Goal: Task Accomplishment & Management: Use online tool/utility

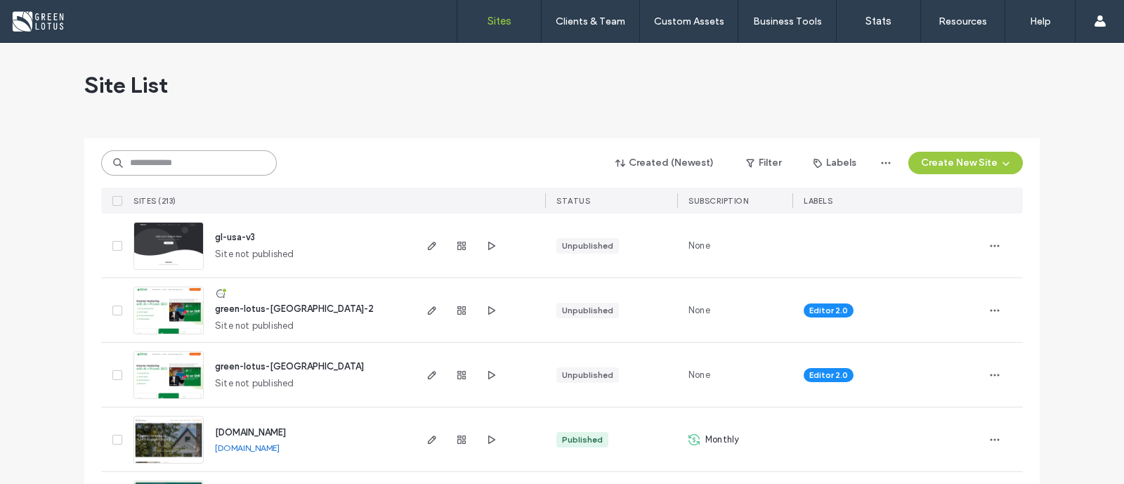
click at [193, 160] on input at bounding box center [189, 162] width 176 height 25
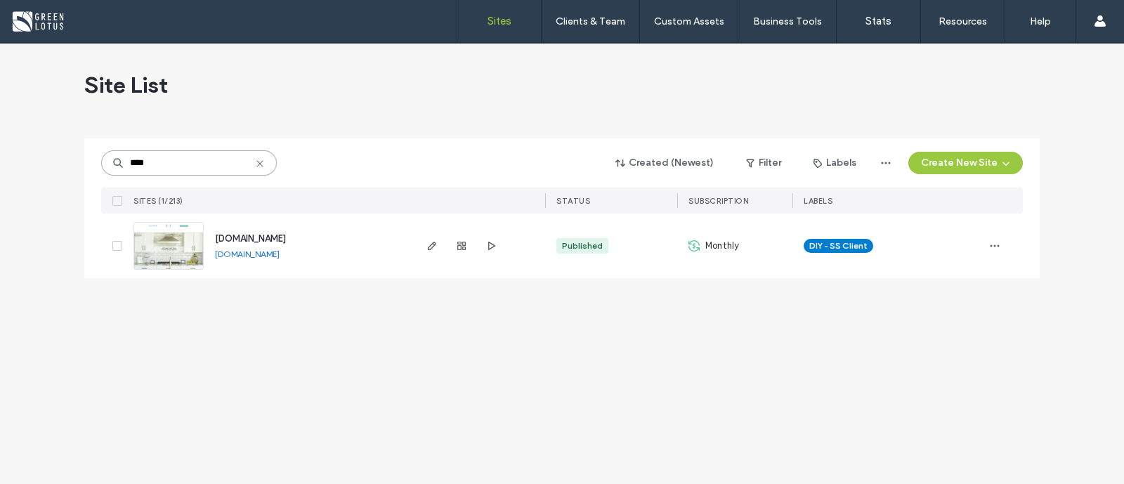
type input "****"
click at [280, 257] on link "www.rethinkfunction.com" at bounding box center [247, 254] width 65 height 11
click at [281, 241] on span "www.rethinkfunction.com" at bounding box center [250, 238] width 71 height 11
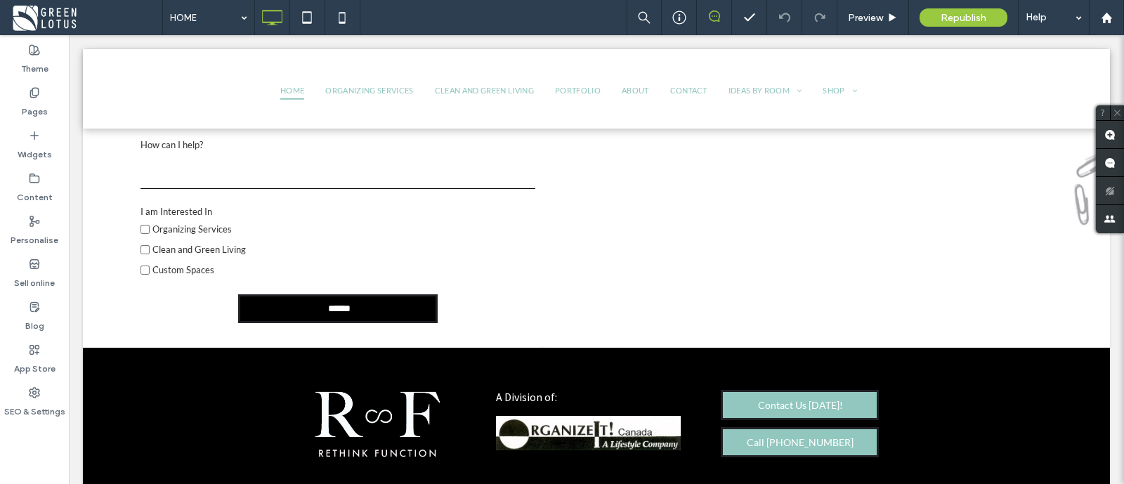
scroll to position [4540, 0]
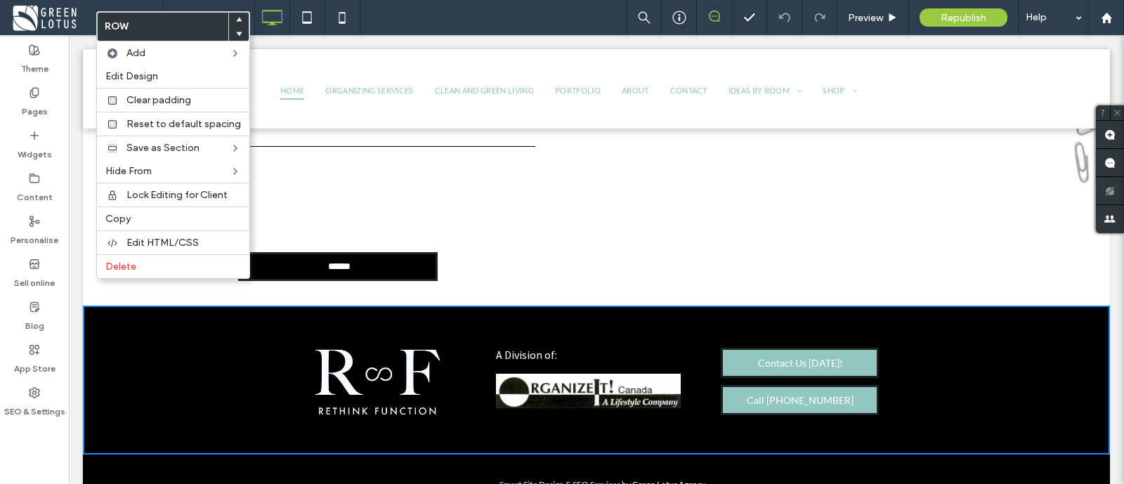
click at [193, 455] on div "Smart Site Design & SEO Services by Green Lotus Agency Click To Paste + Add Sec…" at bounding box center [596, 485] width 1027 height 60
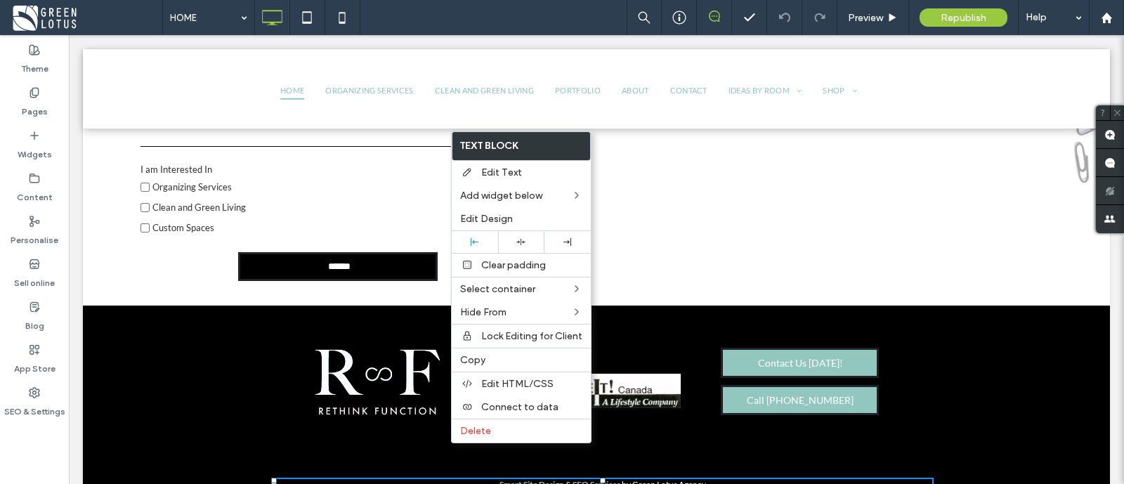
click at [203, 455] on div "Smart Site Design & SEO Services by Green Lotus Agency Click To Paste + Add Sec…" at bounding box center [596, 485] width 1027 height 60
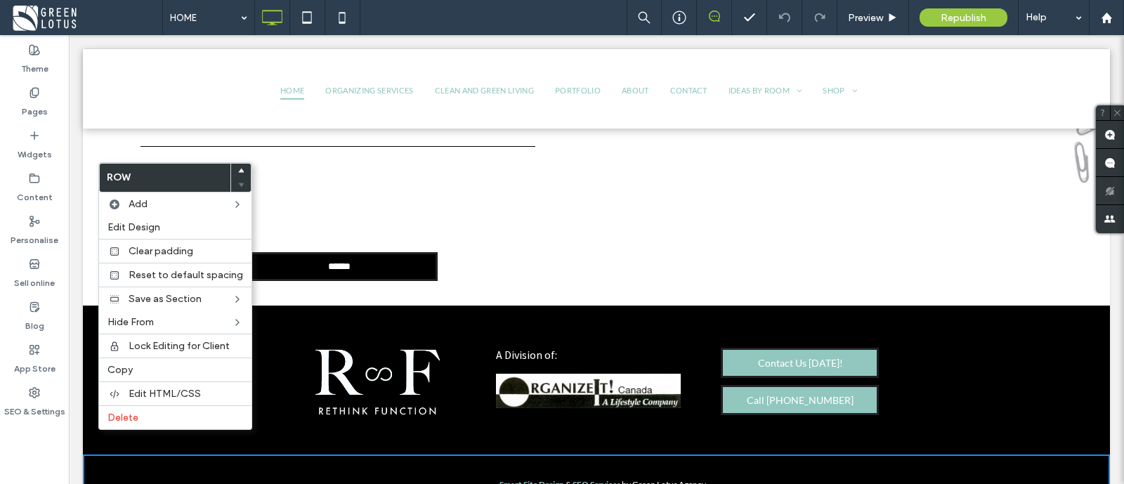
click at [942, 316] on div "Click To Paste A Division of: Click To Paste Contact Us Today! Call 647-204-911…" at bounding box center [596, 381] width 1027 height 150
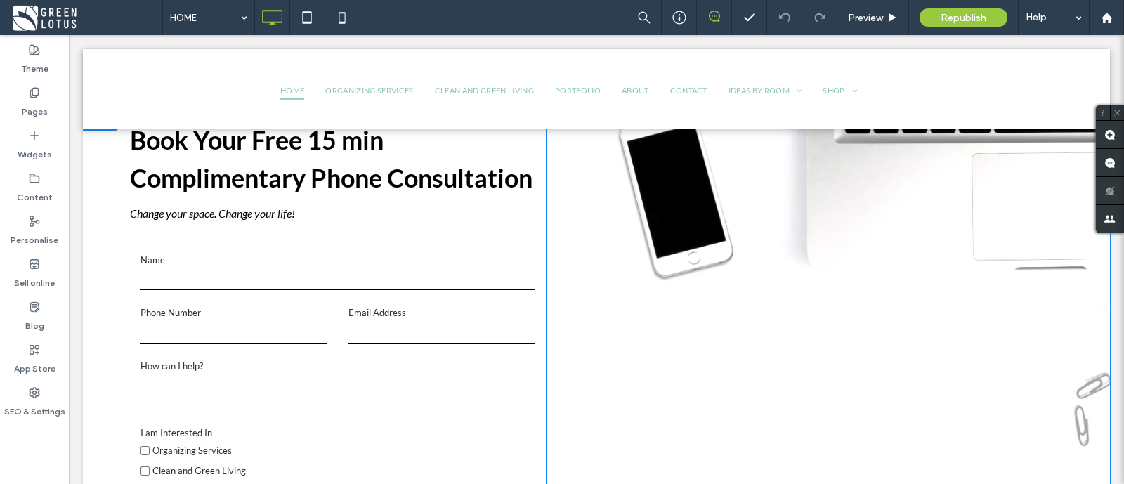
scroll to position [4100, 0]
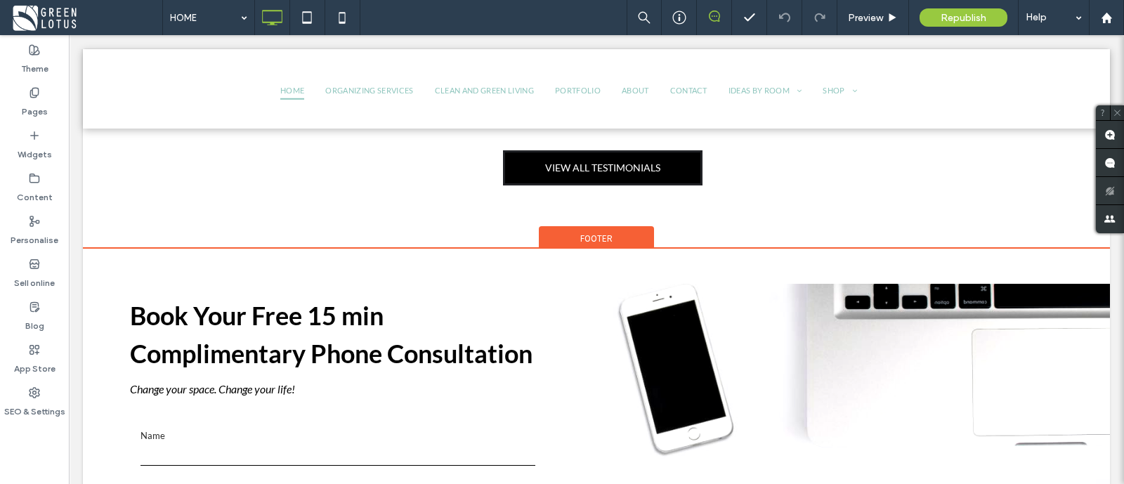
click at [557, 226] on div "Footer" at bounding box center [596, 236] width 115 height 21
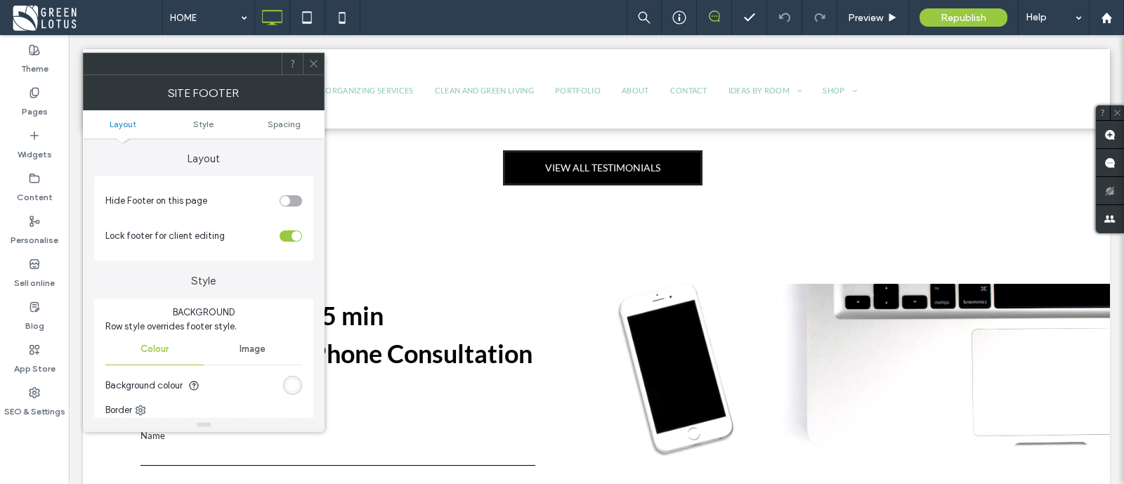
click at [312, 63] on icon at bounding box center [313, 63] width 11 height 11
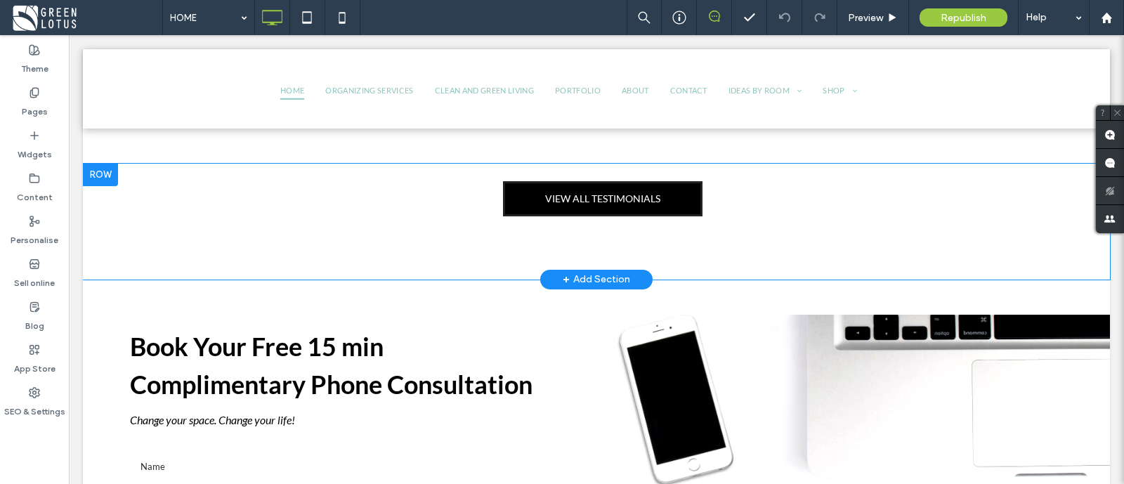
scroll to position [4013, 0]
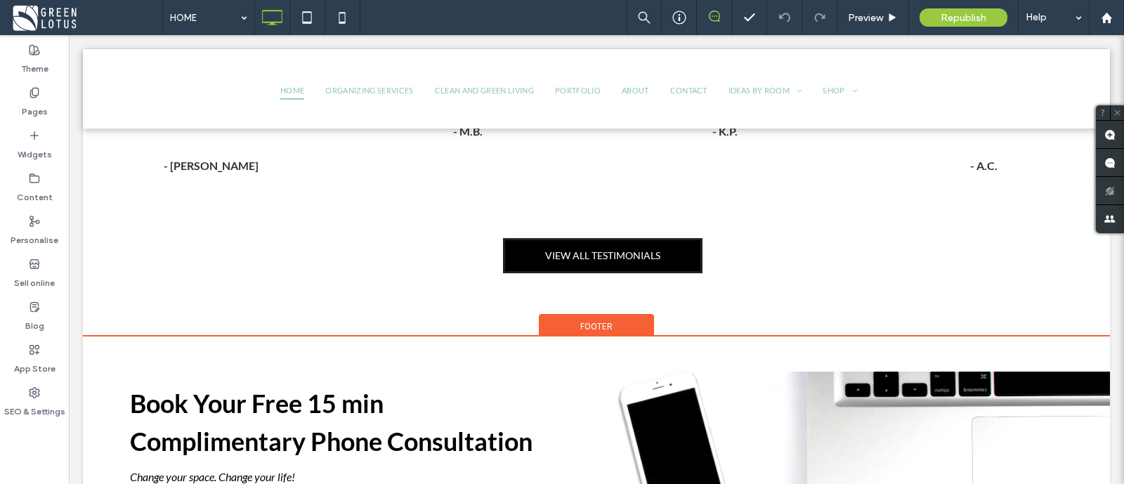
click at [572, 314] on div "Footer" at bounding box center [596, 324] width 115 height 21
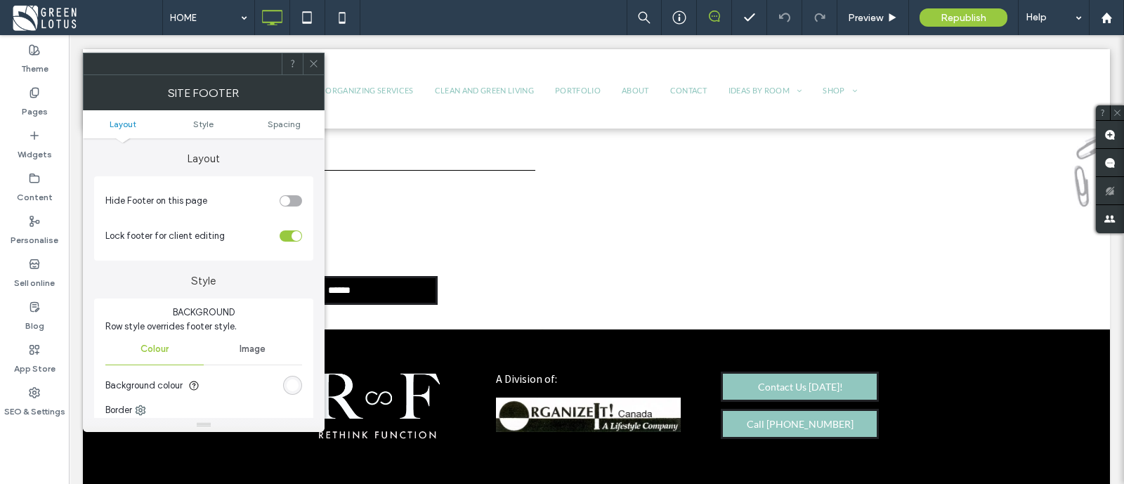
scroll to position [4540, 0]
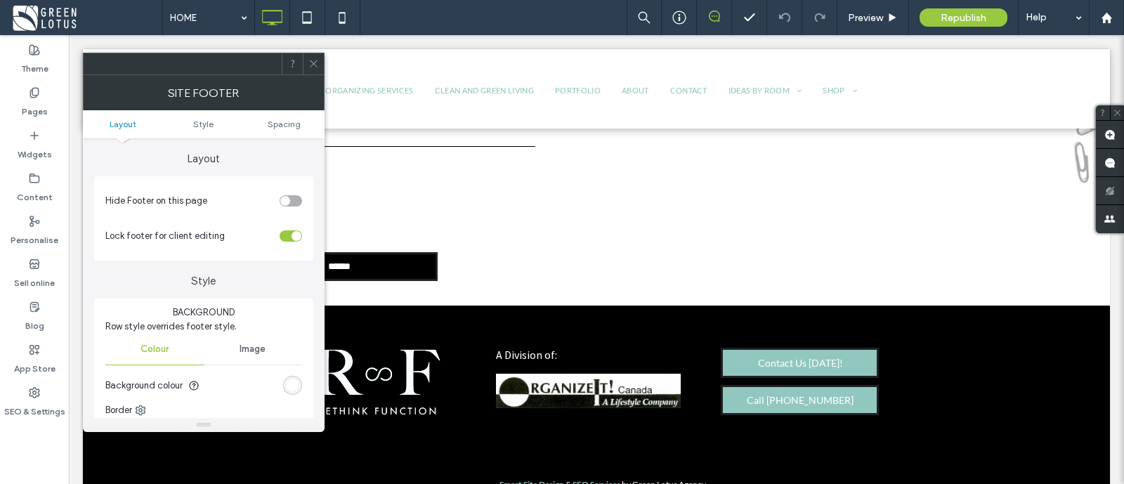
click at [319, 61] on div at bounding box center [313, 63] width 21 height 21
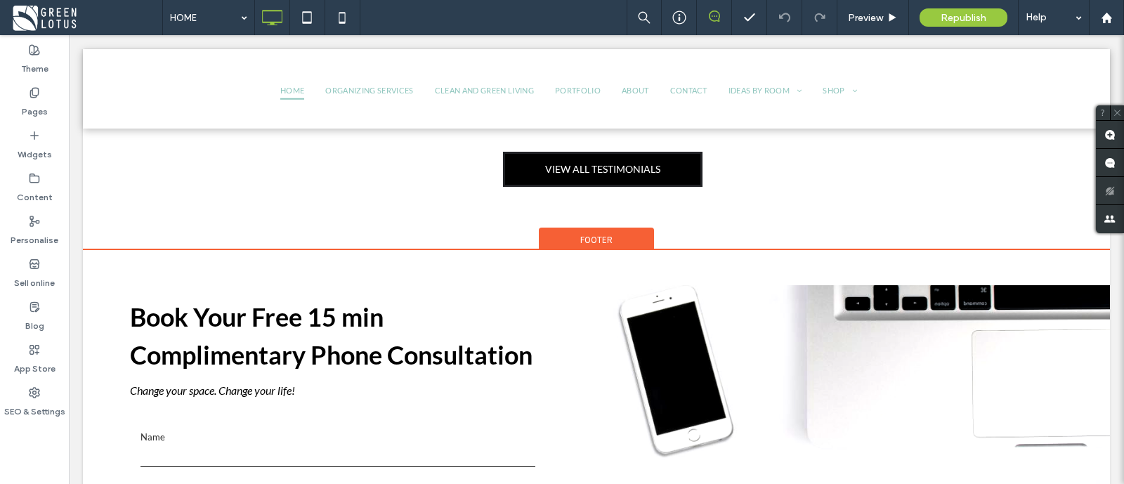
scroll to position [4100, 0]
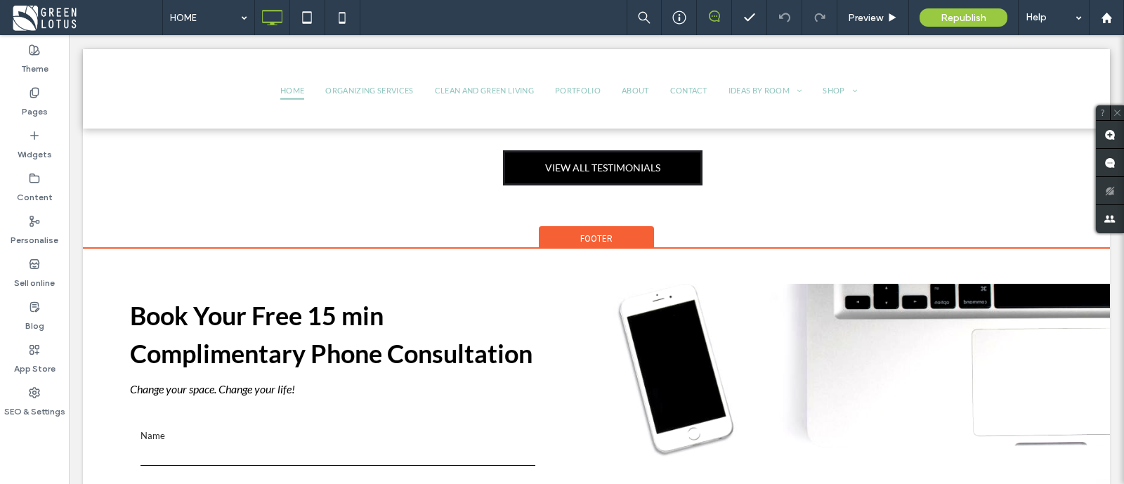
click at [594, 233] on span "Footer" at bounding box center [596, 239] width 32 height 12
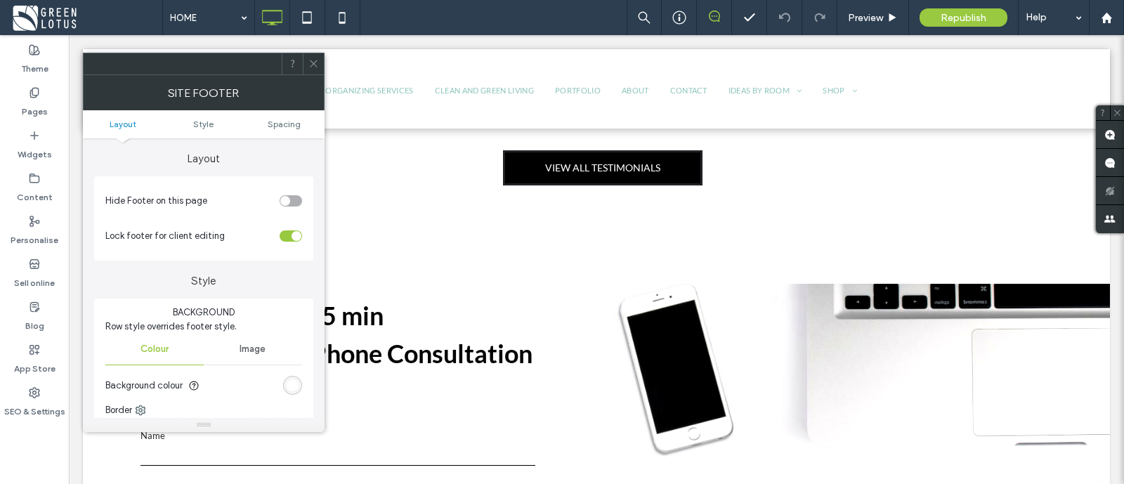
click at [292, 233] on div "toggle" at bounding box center [297, 236] width 10 height 10
click at [312, 59] on icon at bounding box center [313, 63] width 11 height 11
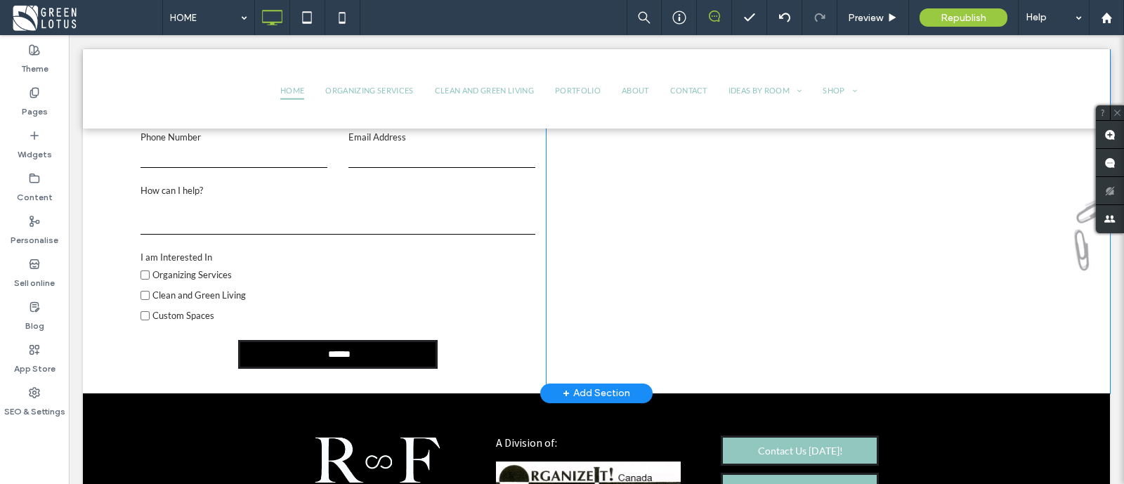
scroll to position [4540, 0]
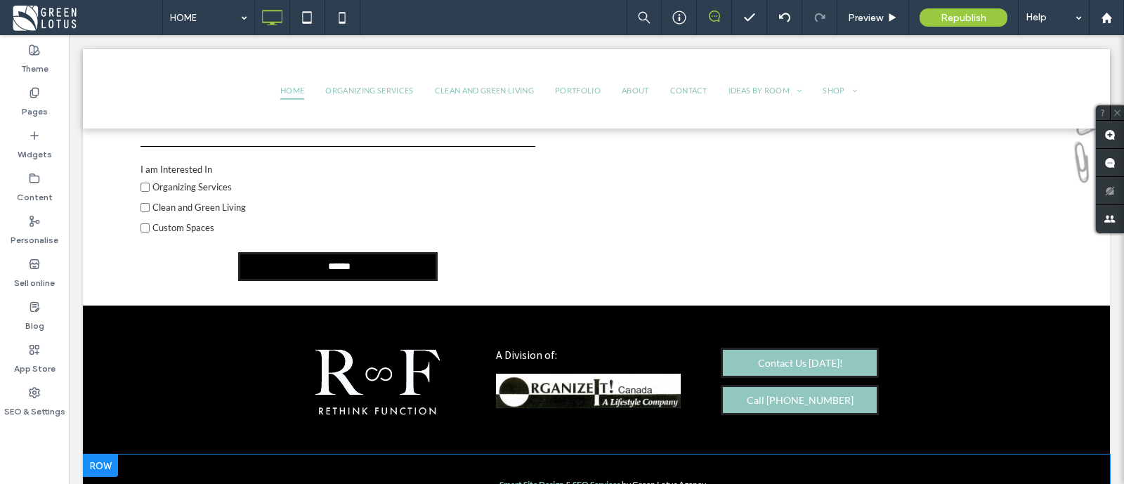
click at [97, 455] on div at bounding box center [100, 466] width 35 height 22
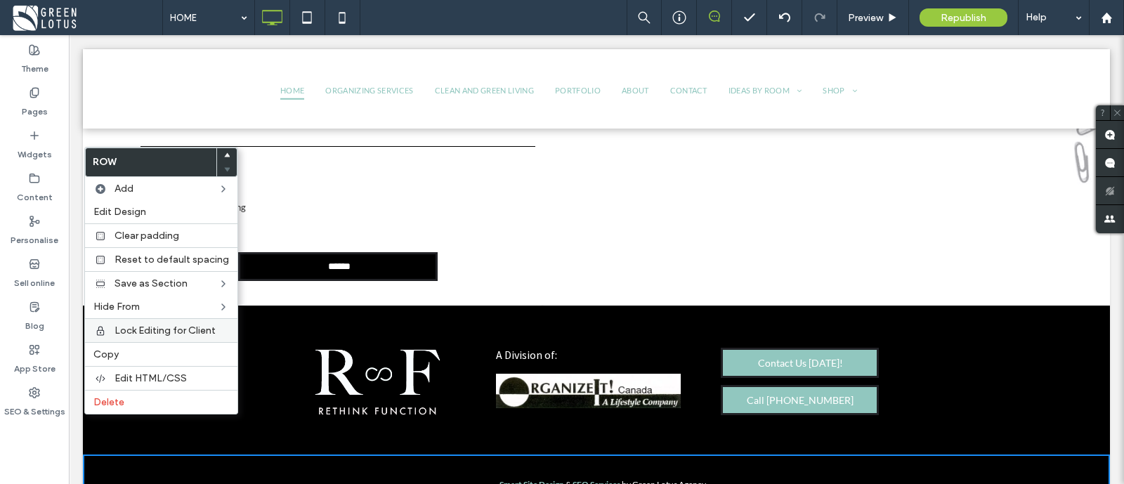
click at [190, 328] on span "Lock Editing for Client" at bounding box center [165, 331] width 101 height 12
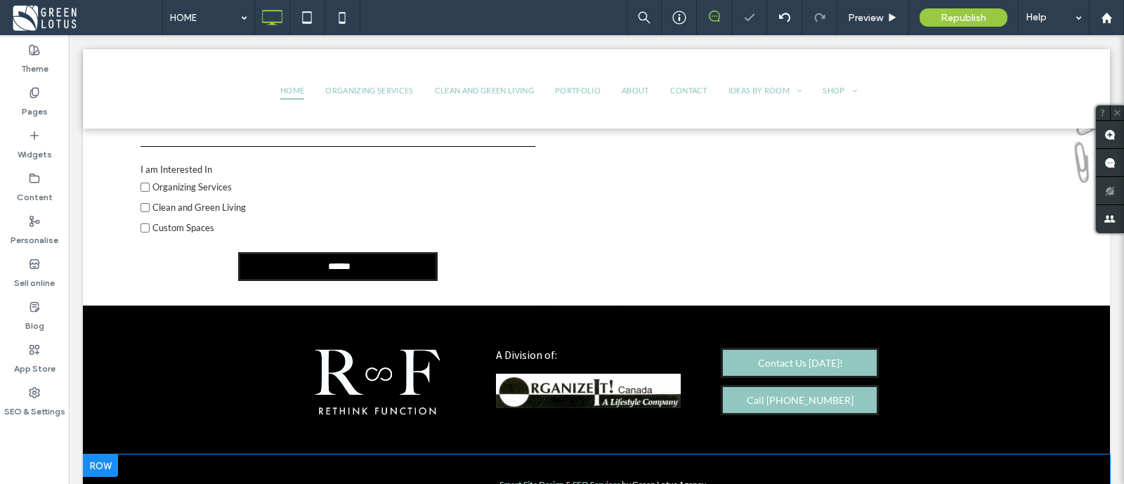
click at [109, 455] on div at bounding box center [100, 466] width 35 height 22
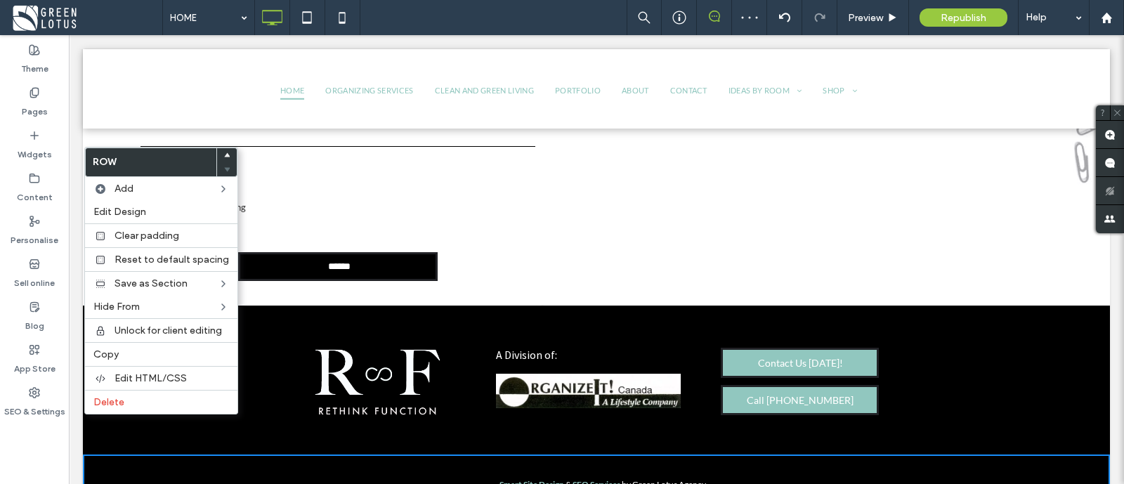
click at [205, 455] on div "Smart Site Design & SEO Services by Green Lotus Agency Click To Paste + Add Sec…" at bounding box center [596, 485] width 1027 height 60
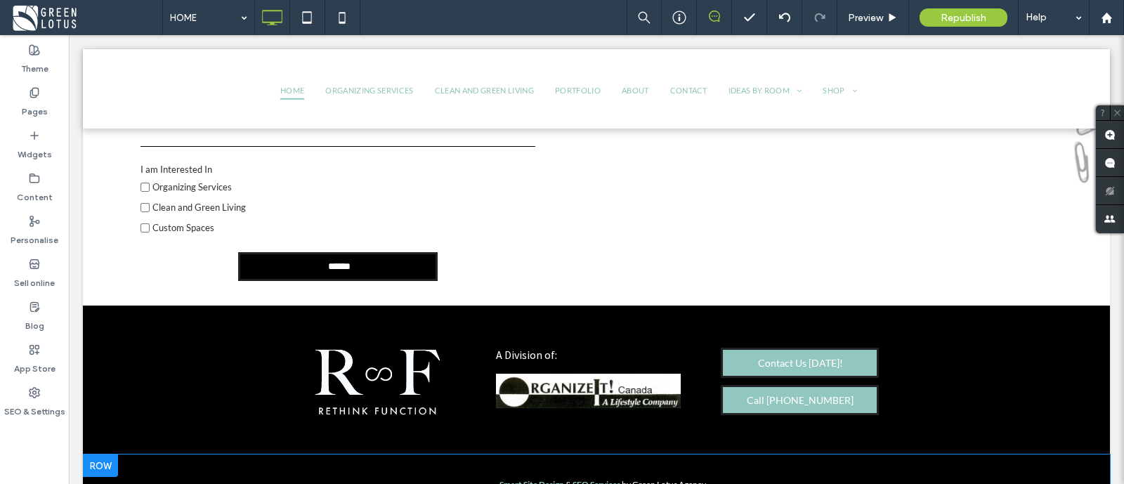
click at [120, 455] on div "Smart Site Design & SEO Services by Green Lotus Agency Click To Paste + Add Sec…" at bounding box center [596, 485] width 1027 height 60
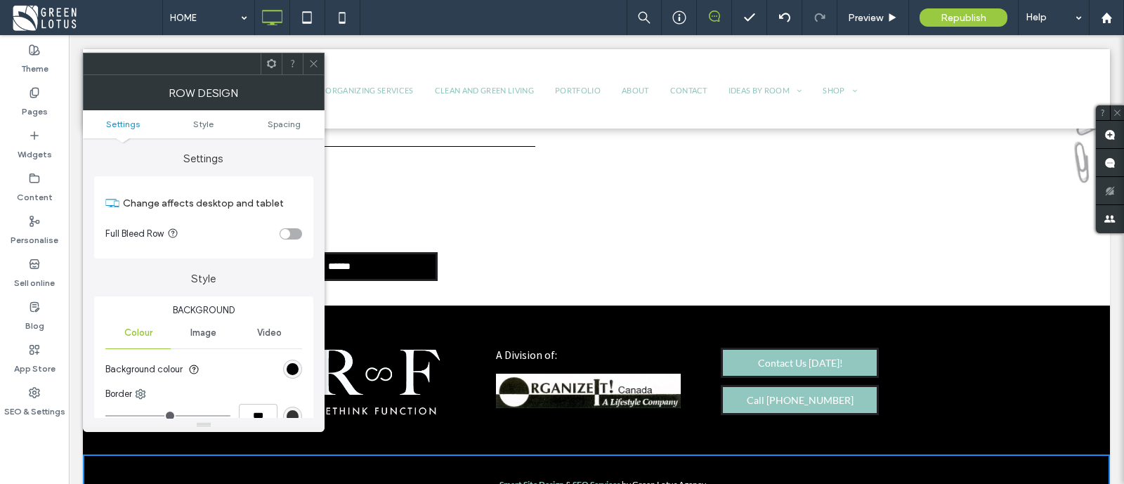
click at [309, 63] on icon at bounding box center [313, 63] width 11 height 11
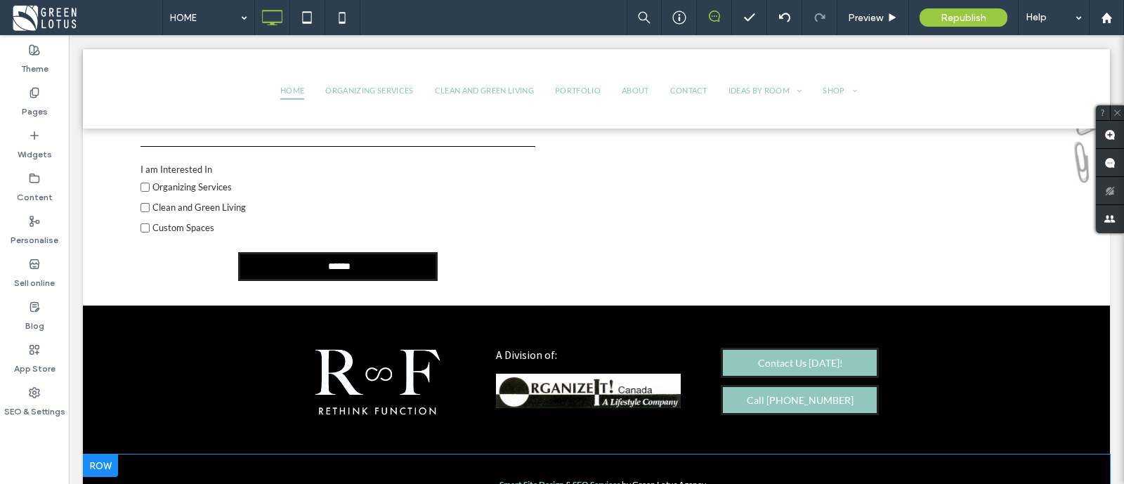
click at [112, 455] on div at bounding box center [100, 466] width 35 height 22
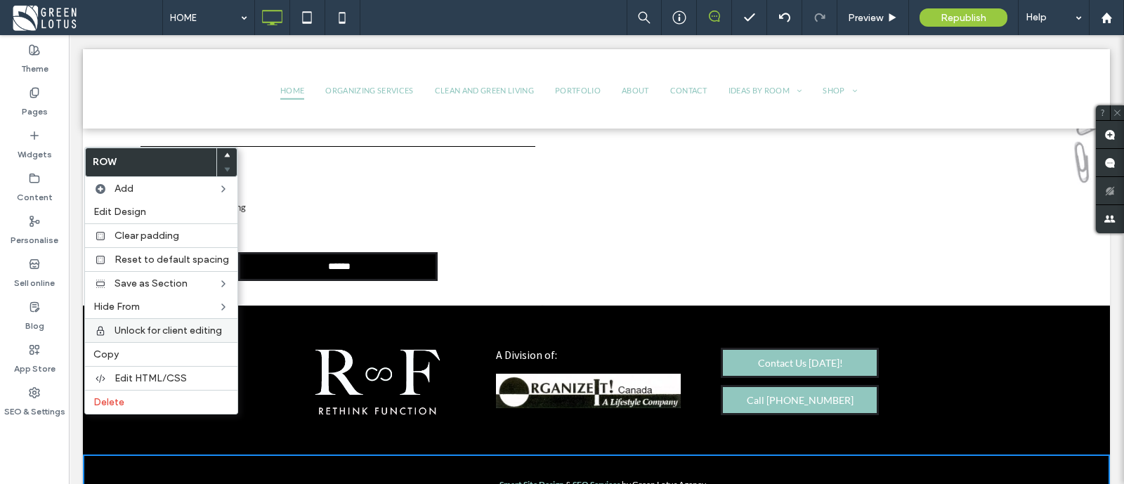
click at [201, 330] on span "Unlock for client editing" at bounding box center [169, 331] width 108 height 12
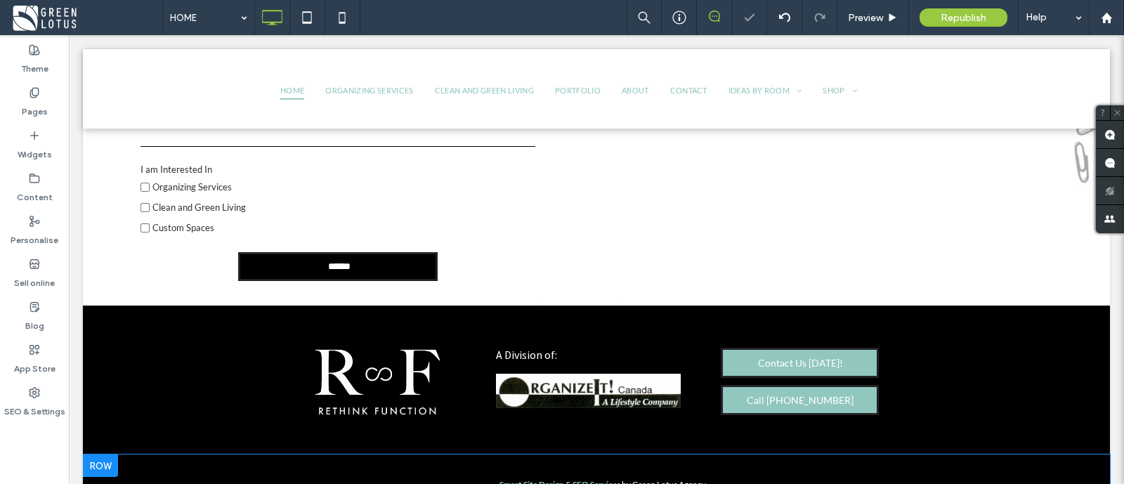
click at [111, 455] on div at bounding box center [100, 466] width 35 height 22
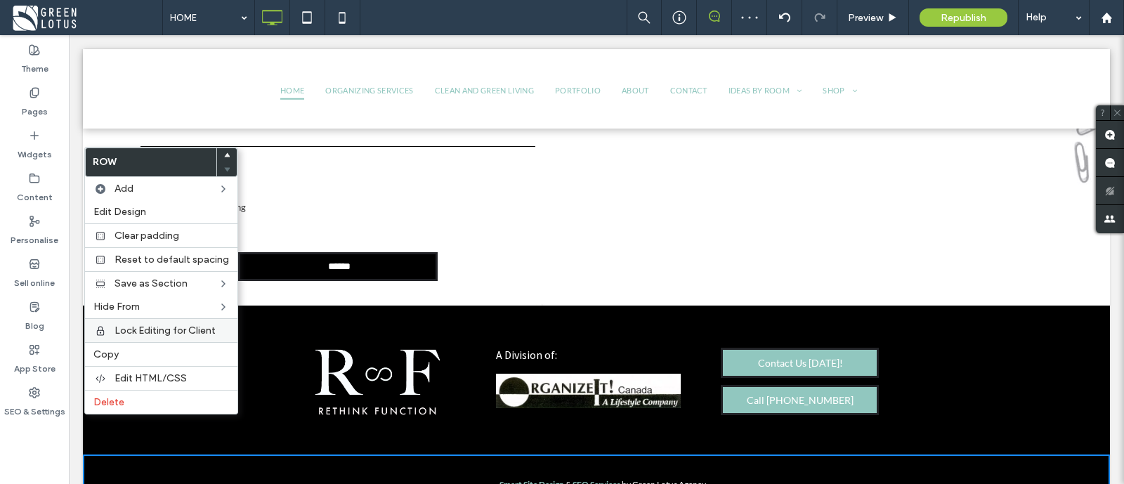
click at [167, 327] on span "Lock Editing for Client" at bounding box center [165, 331] width 101 height 12
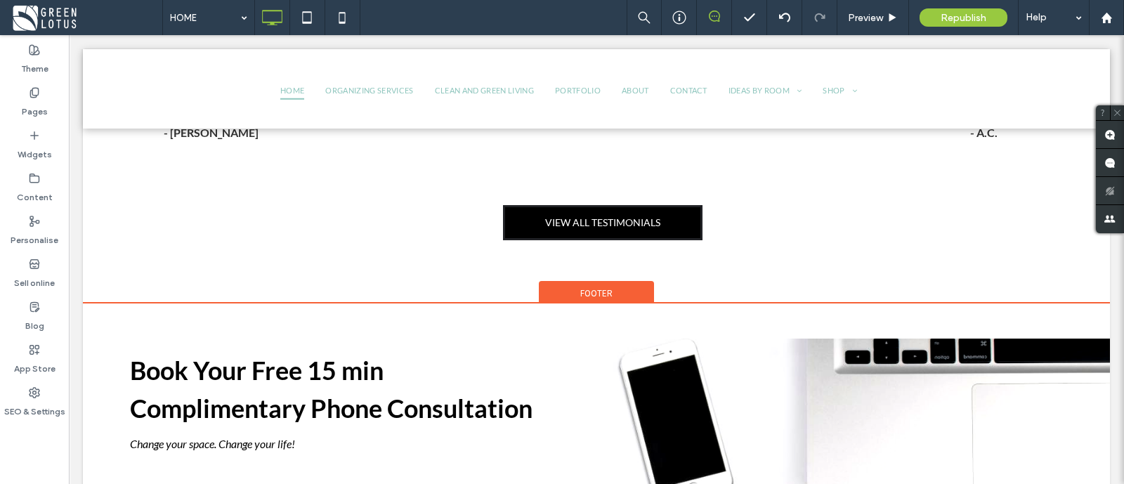
scroll to position [4013, 0]
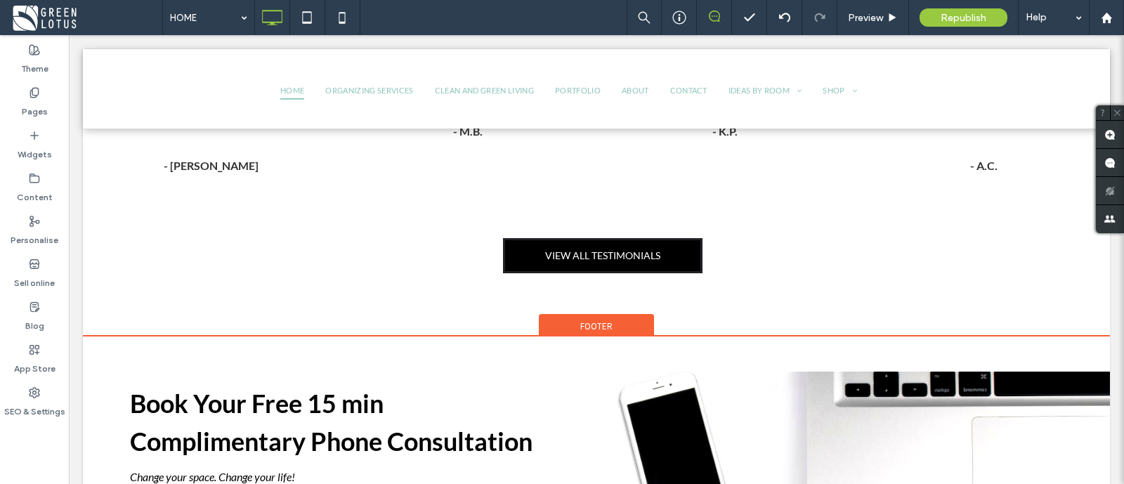
click at [603, 320] on span "Footer" at bounding box center [596, 326] width 32 height 12
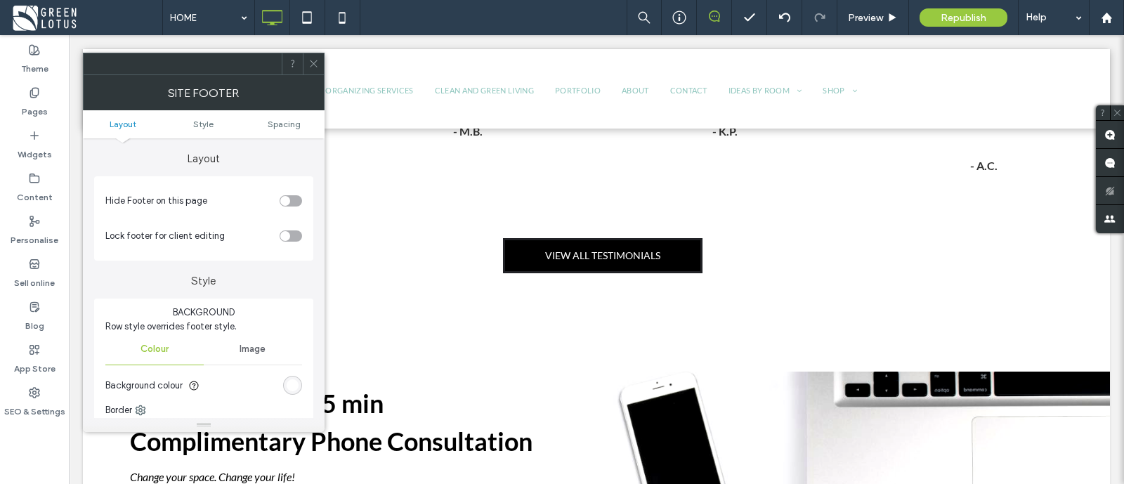
click at [310, 66] on icon at bounding box center [313, 63] width 11 height 11
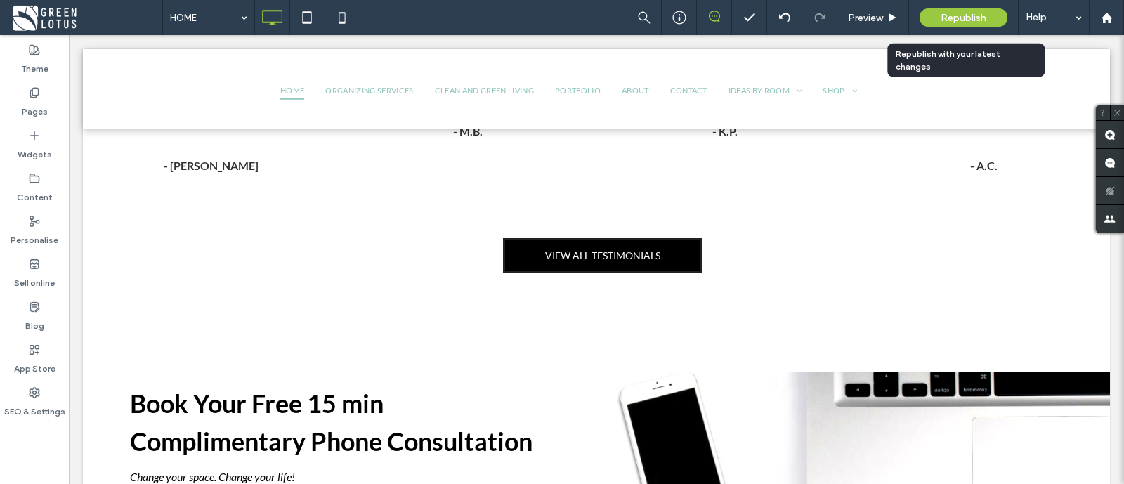
click at [978, 17] on span "Republish" at bounding box center [964, 18] width 46 height 12
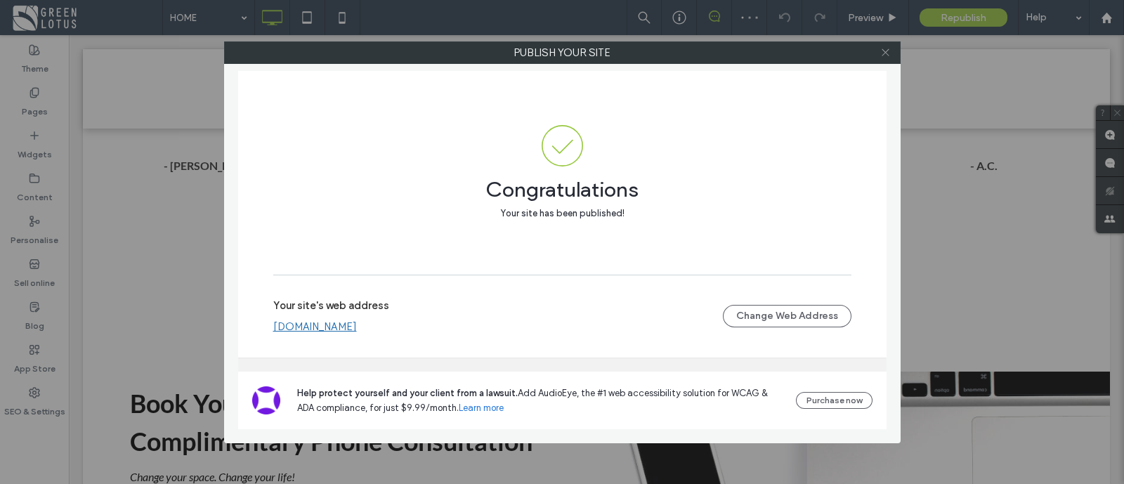
click at [885, 58] on span at bounding box center [886, 52] width 11 height 21
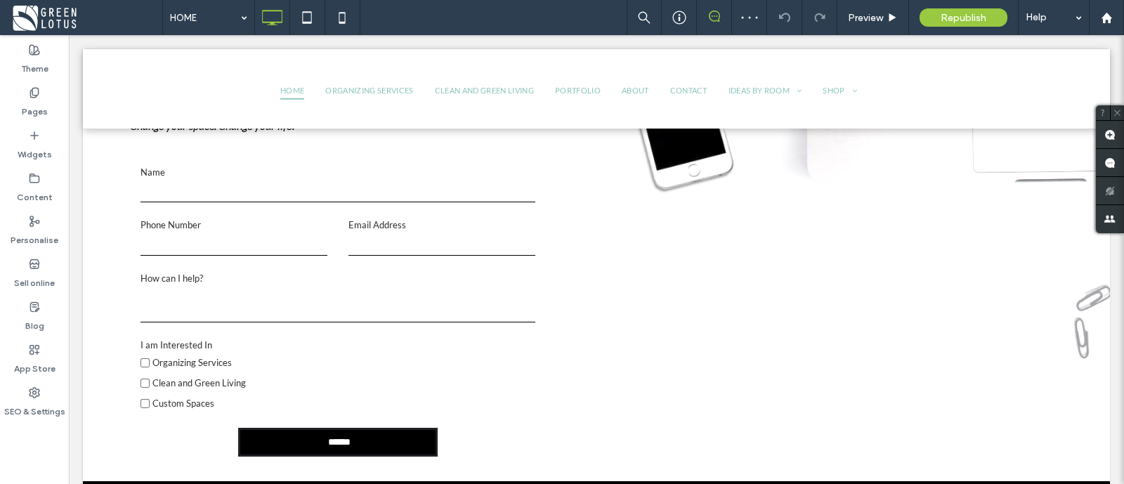
scroll to position [4540, 0]
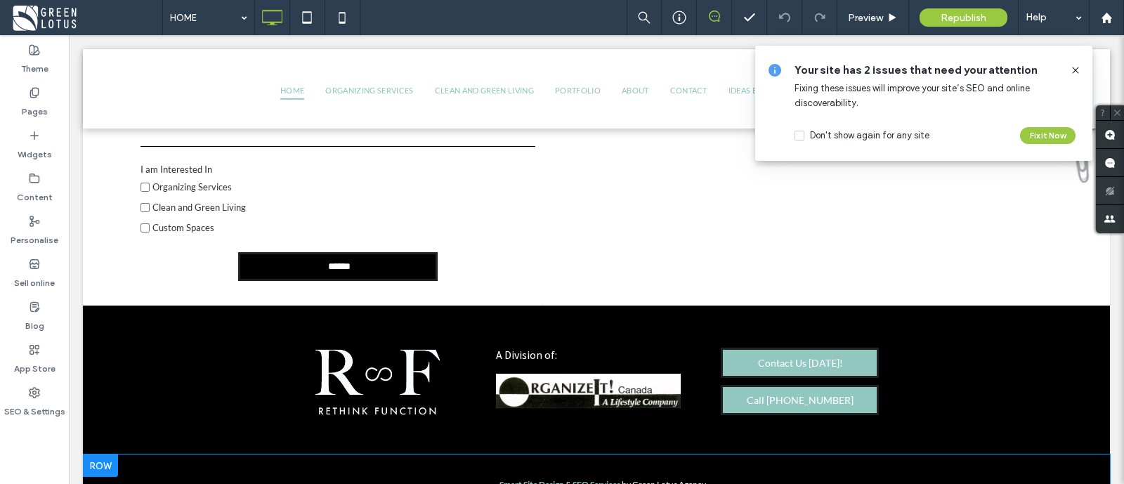
click at [110, 455] on div at bounding box center [100, 466] width 35 height 22
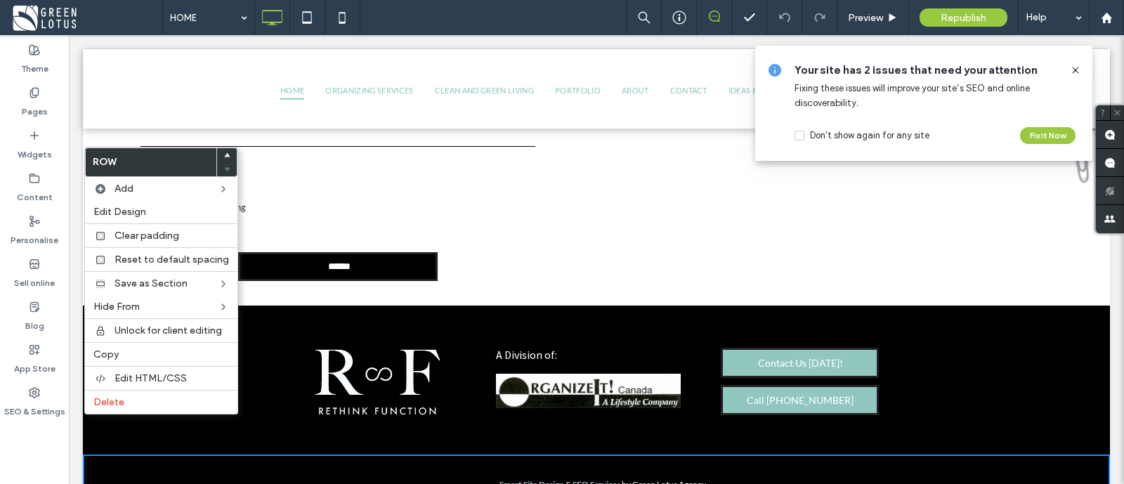
click at [526, 214] on form "Name Phone Number Email Address How can I help? I am Interested In Organizing S…" at bounding box center [338, 136] width 416 height 340
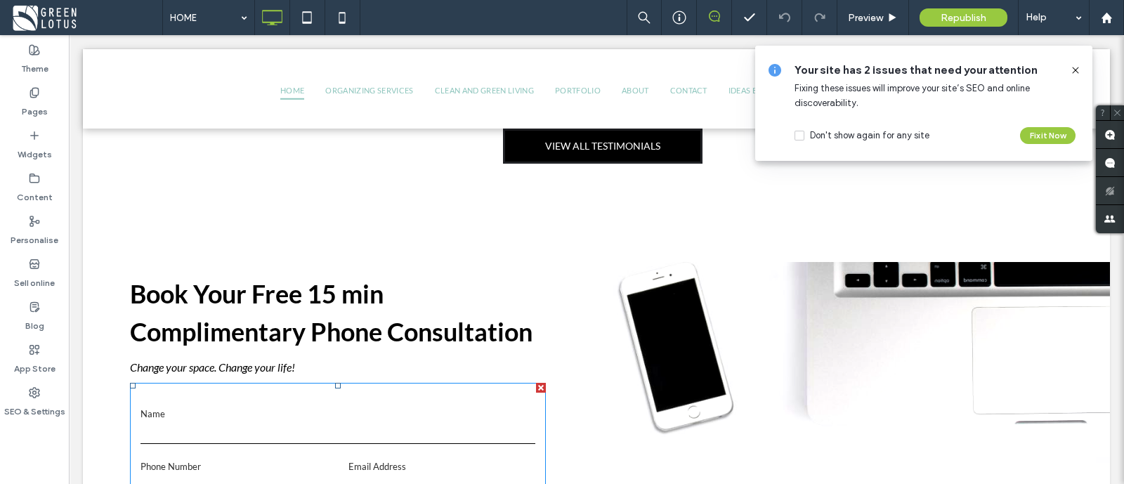
scroll to position [4100, 0]
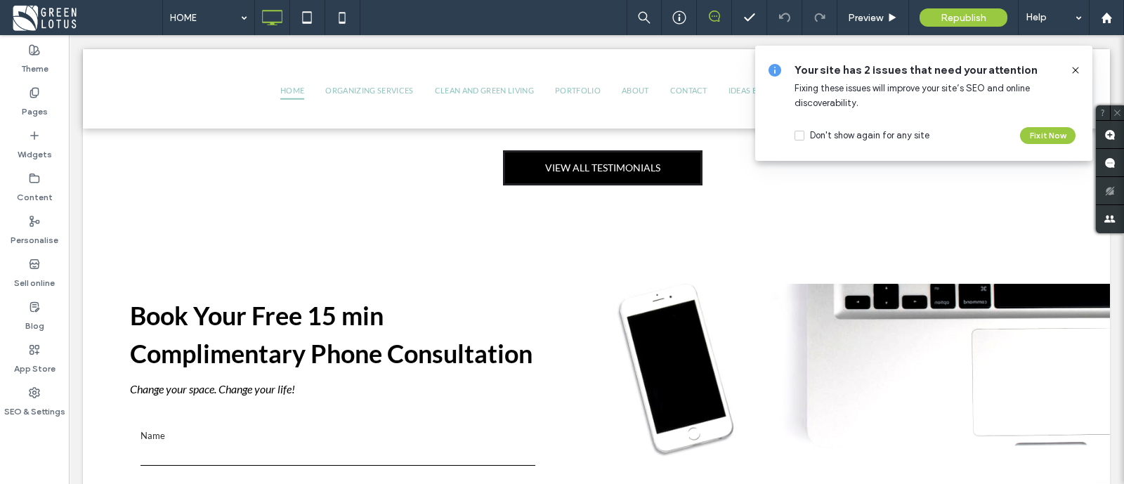
click at [1078, 73] on icon at bounding box center [1075, 70] width 11 height 11
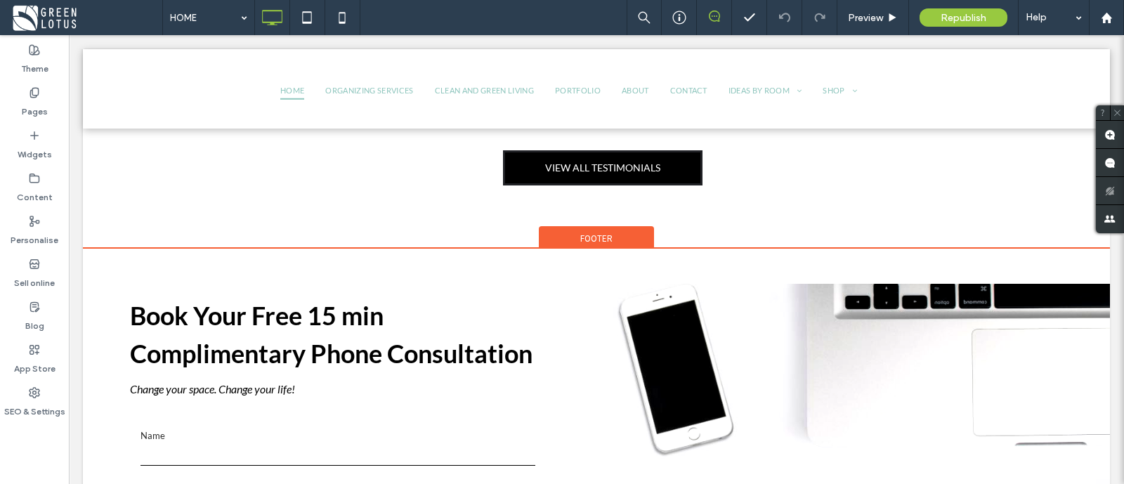
click at [595, 233] on span "Footer" at bounding box center [596, 239] width 32 height 12
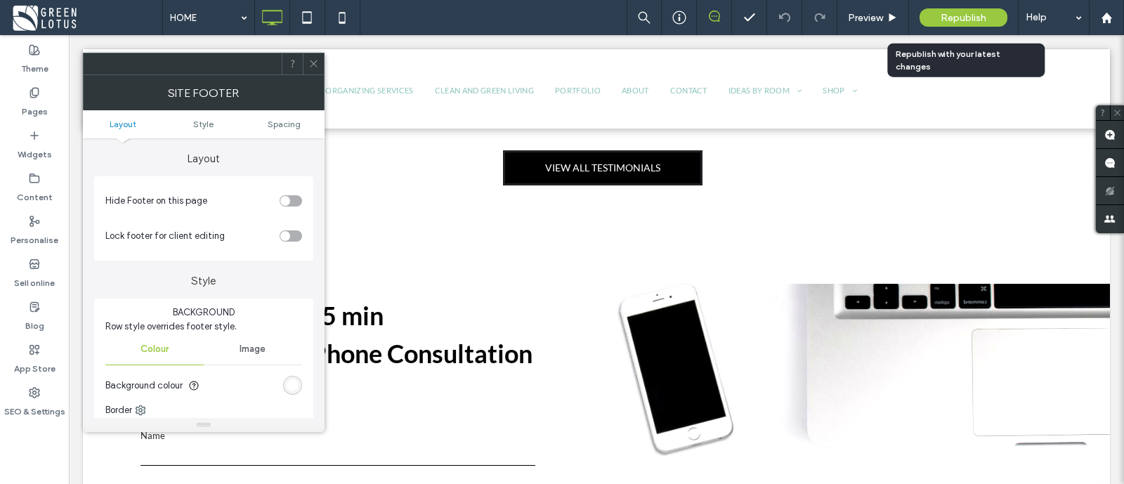
click at [934, 22] on div "Republish" at bounding box center [964, 17] width 88 height 18
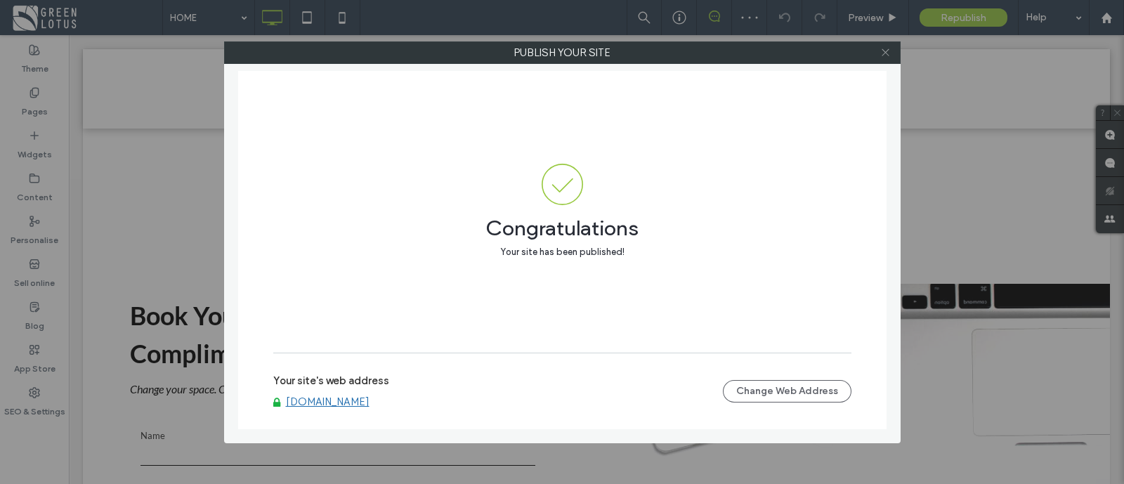
click at [888, 54] on icon at bounding box center [886, 52] width 11 height 11
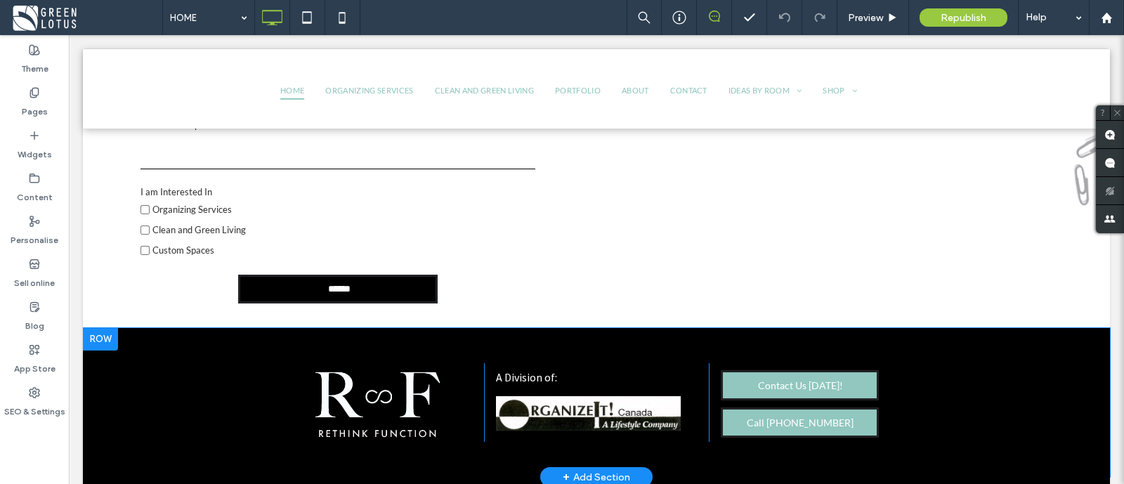
scroll to position [4540, 0]
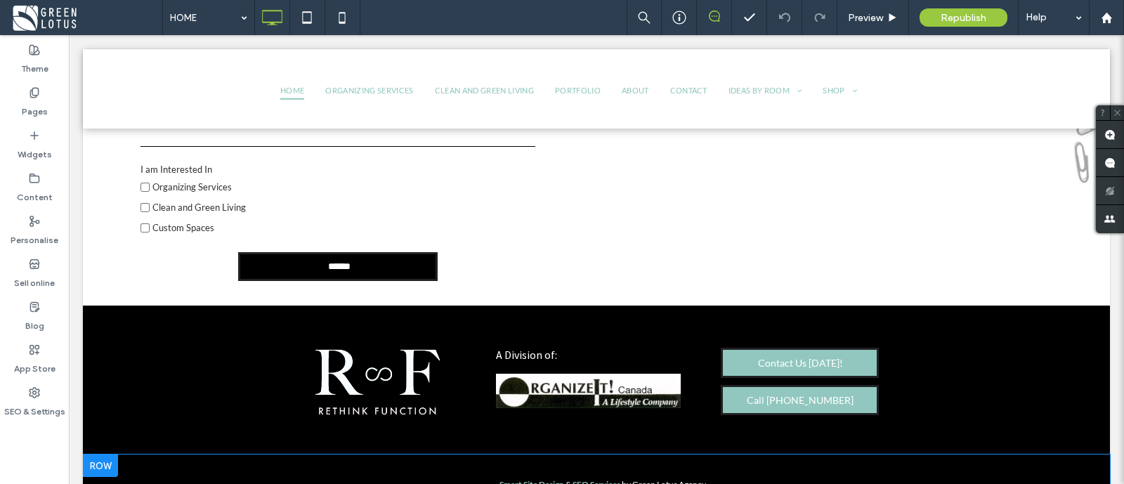
click at [110, 455] on div at bounding box center [100, 466] width 35 height 22
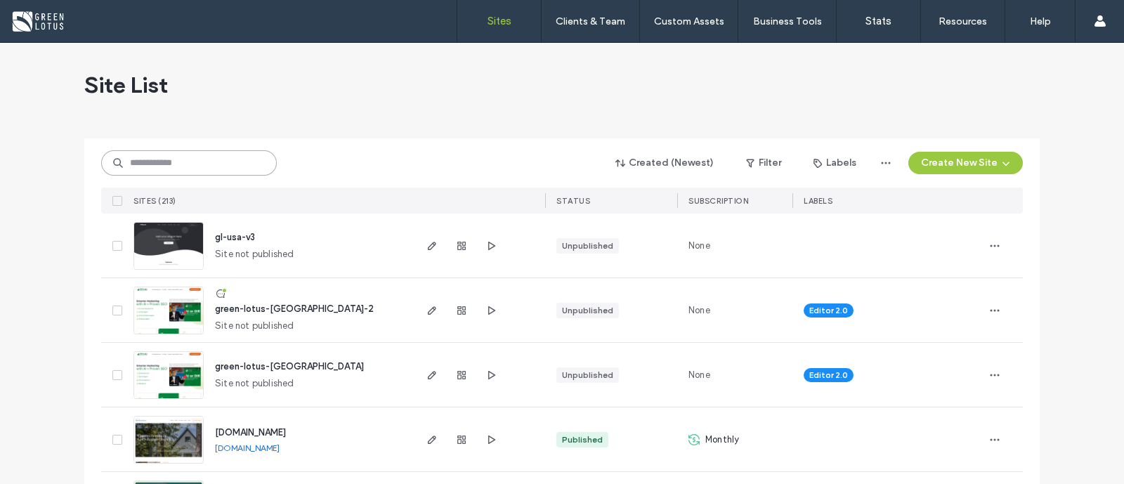
click at [157, 167] on input at bounding box center [189, 162] width 176 height 25
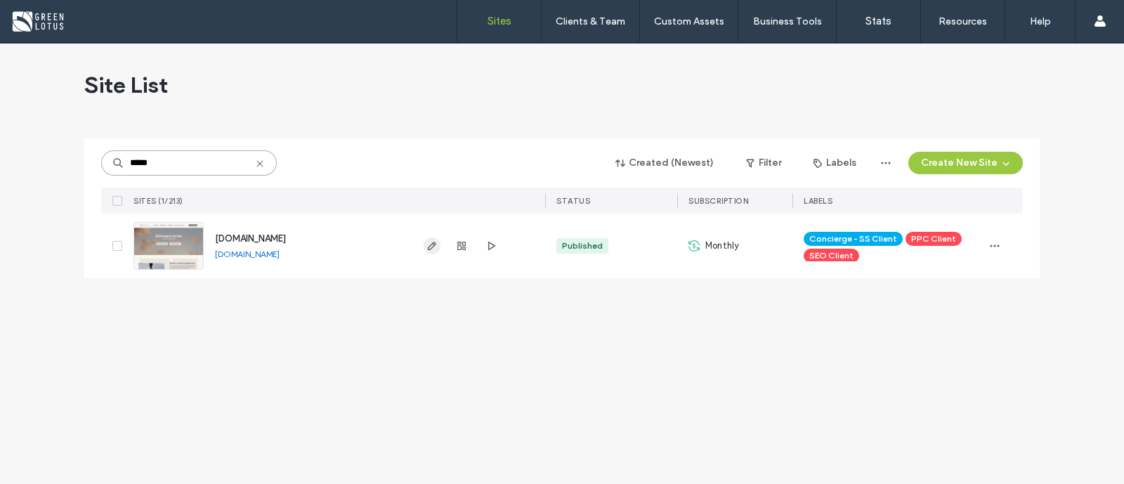
type input "*****"
click at [429, 251] on icon "button" at bounding box center [432, 245] width 11 height 11
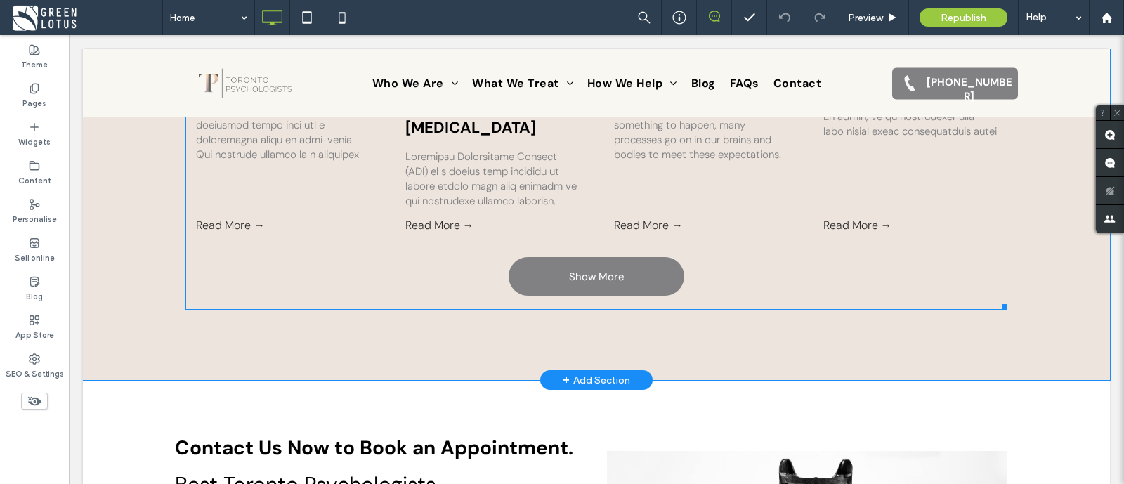
scroll to position [2467, 0]
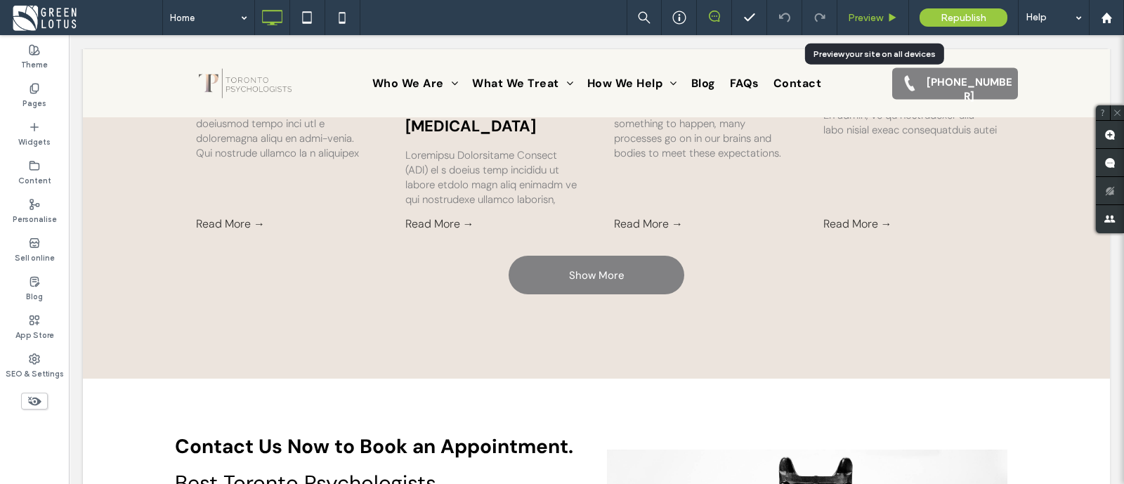
click at [852, 17] on span "Preview" at bounding box center [865, 18] width 35 height 12
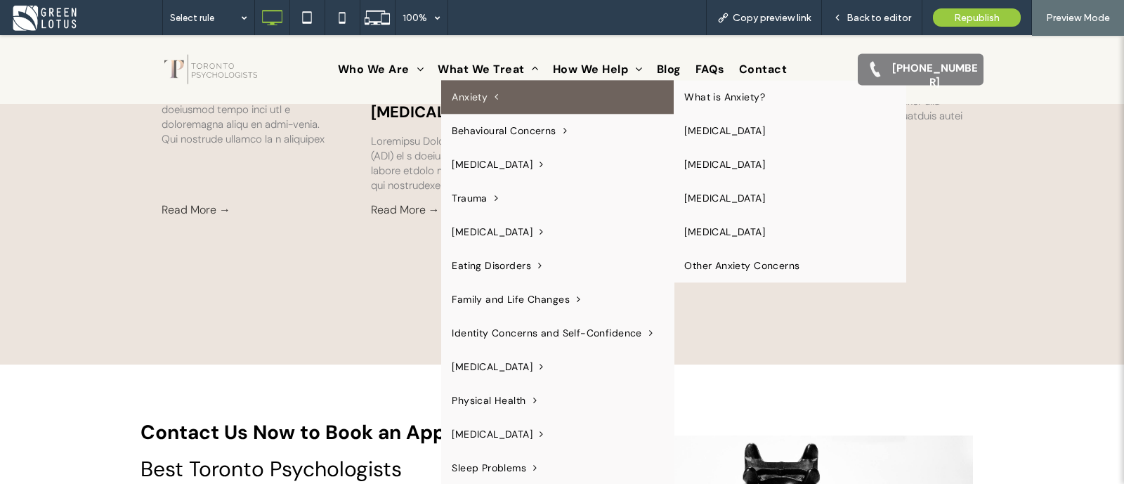
click at [462, 104] on link "Anxiety" at bounding box center [557, 97] width 233 height 34
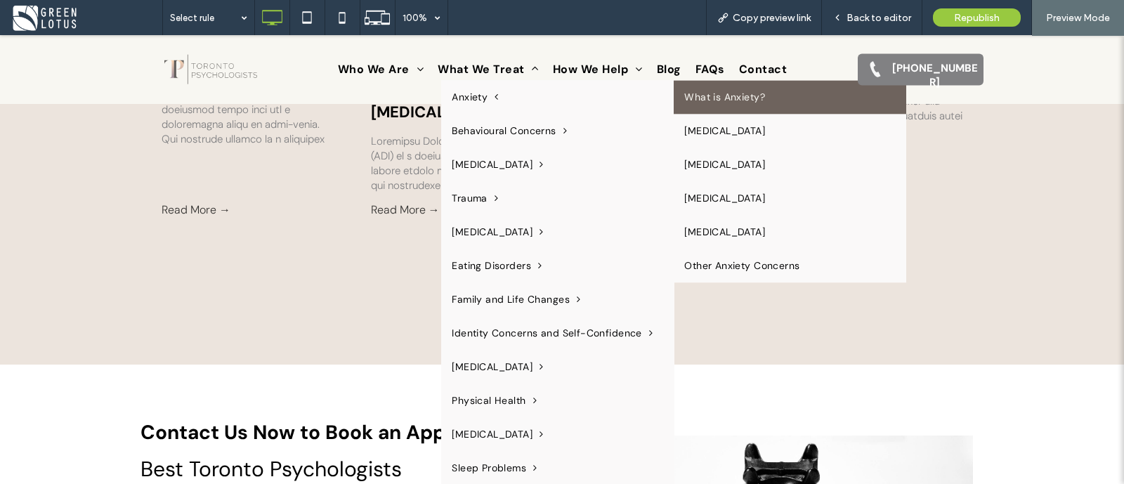
click at [722, 105] on link "What is Anxiety?" at bounding box center [790, 97] width 233 height 34
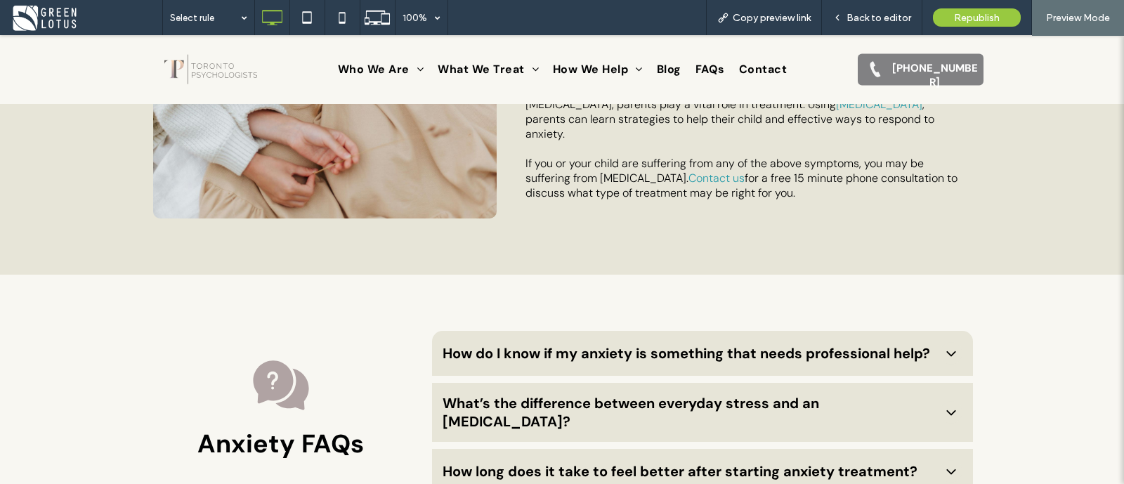
scroll to position [8521, 0]
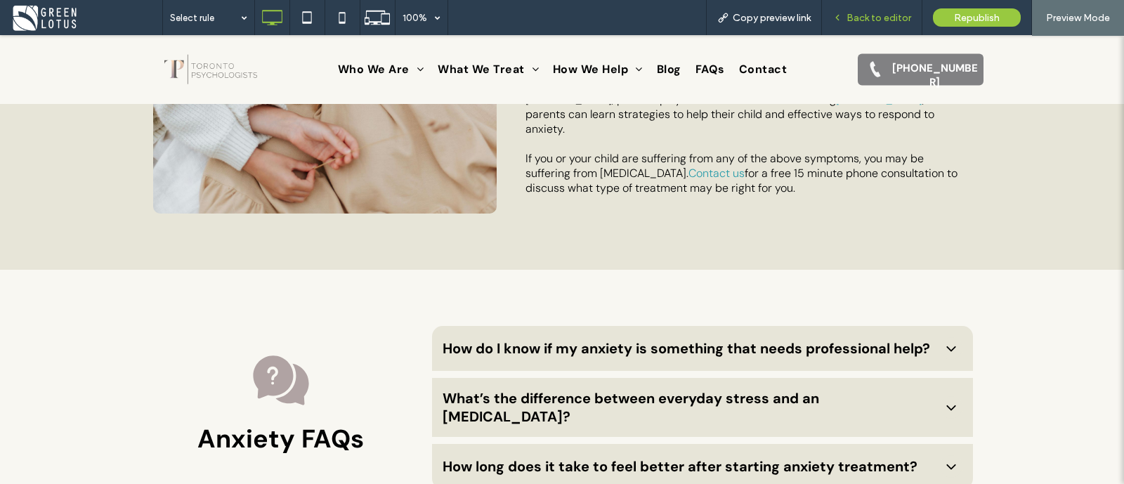
click at [892, 15] on span "Back to editor" at bounding box center [879, 18] width 65 height 12
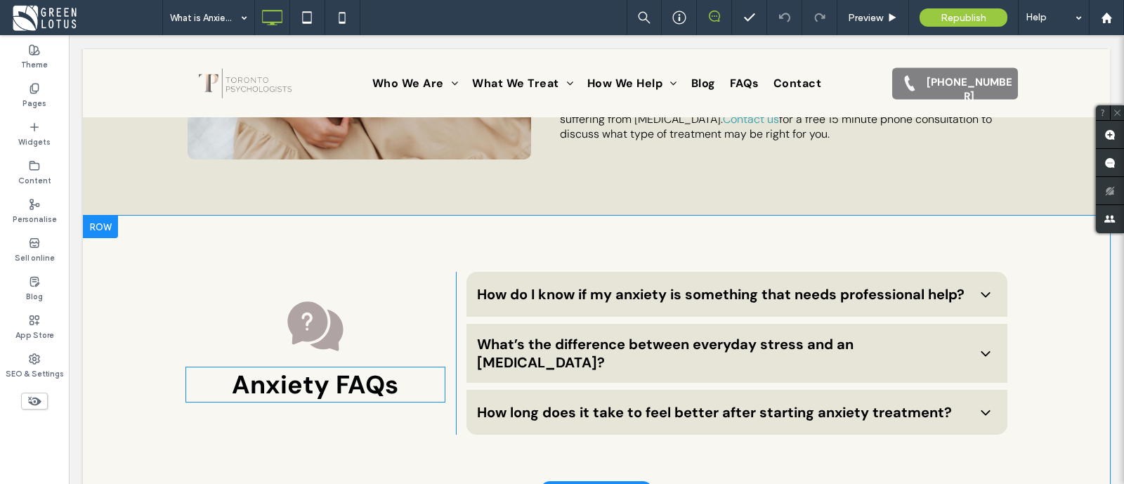
scroll to position [8608, 0]
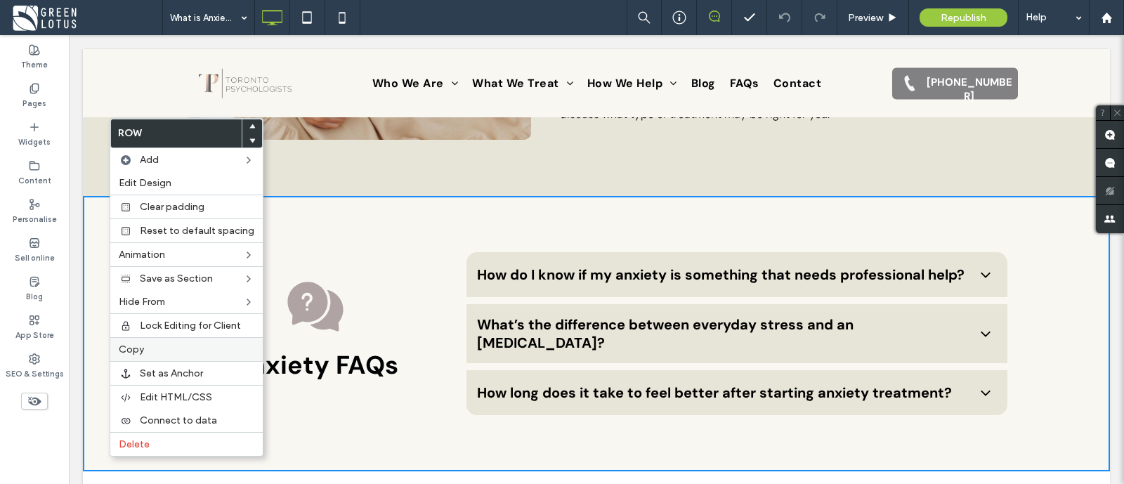
click at [184, 344] on label "Copy" at bounding box center [187, 350] width 136 height 12
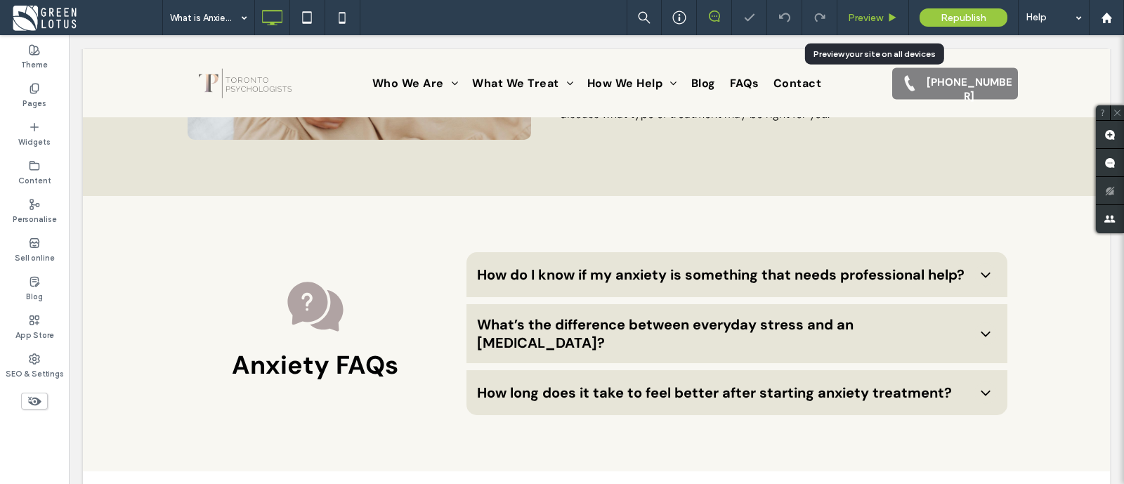
click at [886, 13] on div "Preview" at bounding box center [873, 18] width 71 height 12
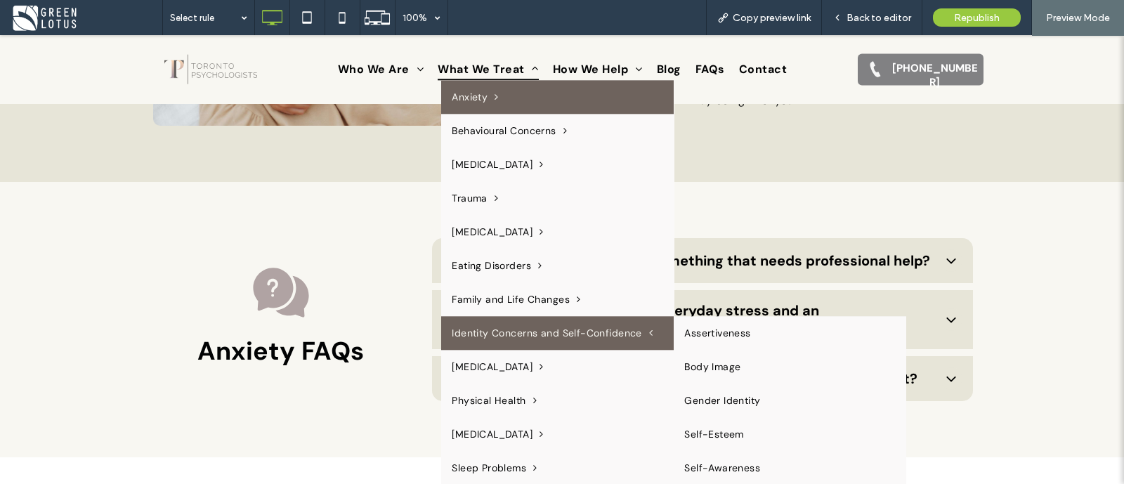
click at [527, 339] on span "Identity Concerns and Self-Confidence" at bounding box center [552, 333] width 201 height 13
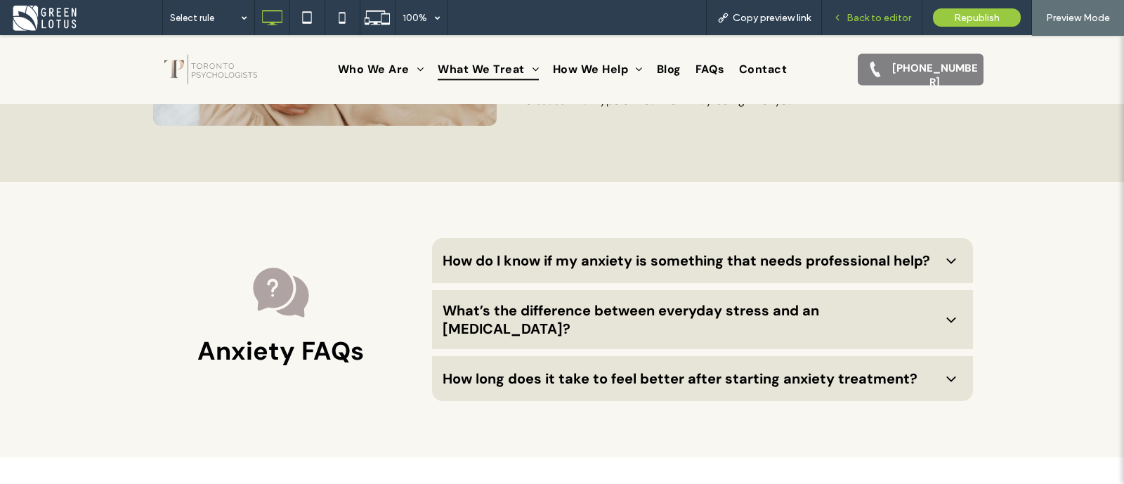
click at [865, 19] on span "Back to editor" at bounding box center [879, 18] width 65 height 12
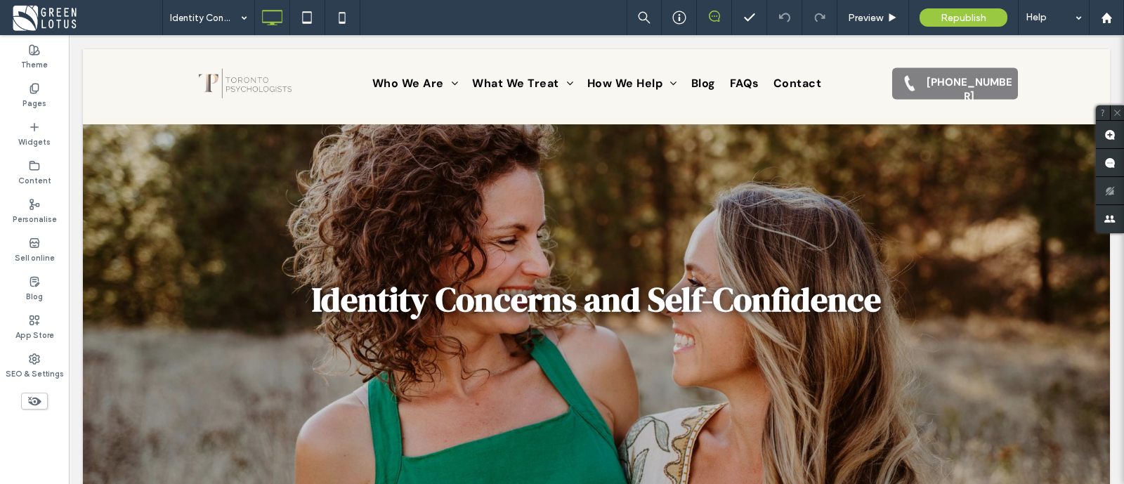
scroll to position [264, 0]
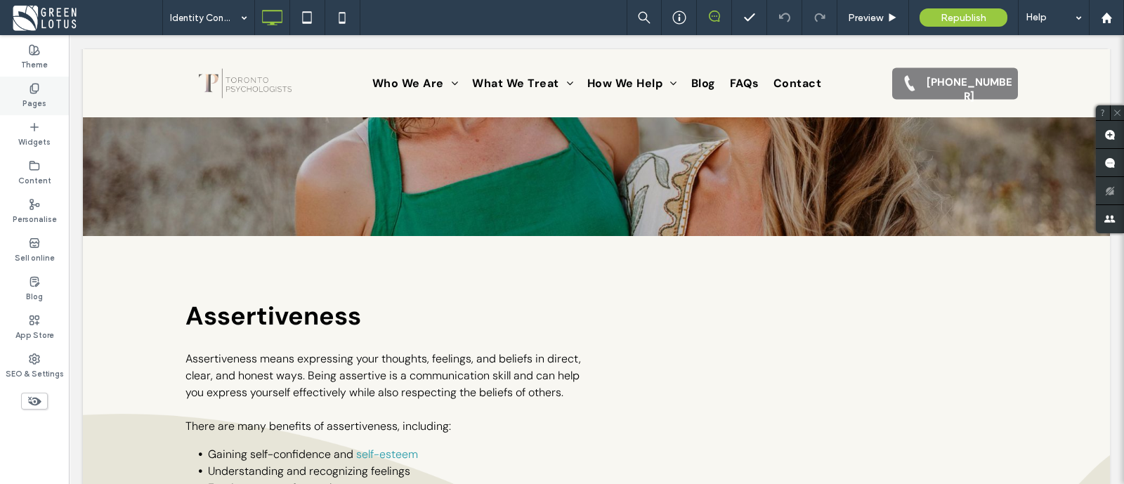
drag, startPoint x: 39, startPoint y: 101, endPoint x: 37, endPoint y: 188, distance: 86.5
click at [39, 101] on label "Pages" at bounding box center [34, 101] width 24 height 15
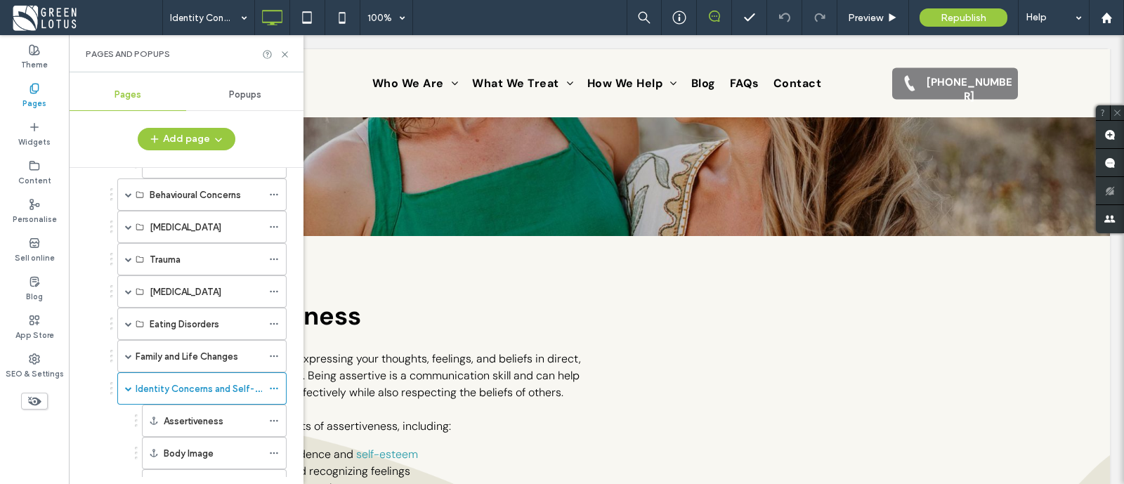
scroll to position [175, 0]
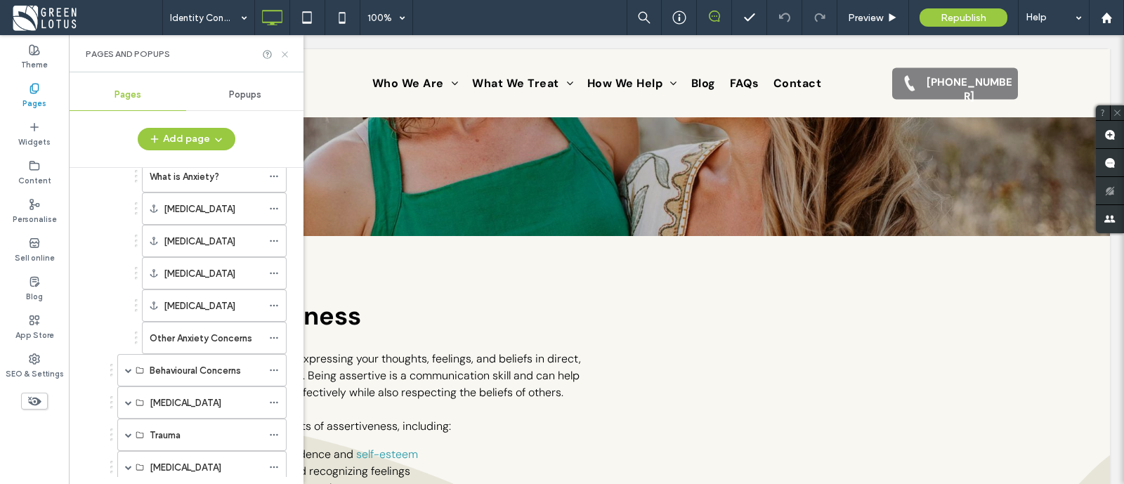
click at [285, 51] on icon at bounding box center [285, 54] width 11 height 11
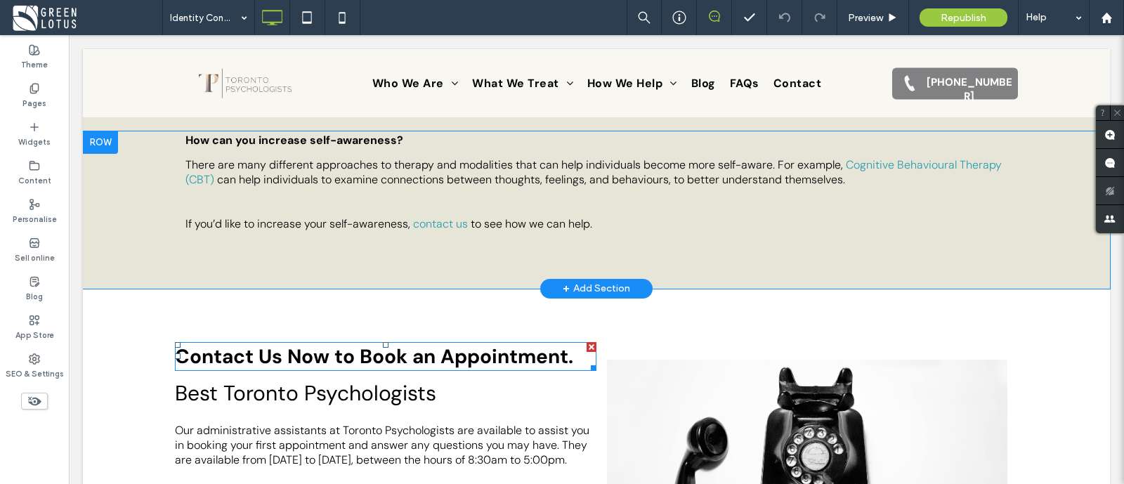
scroll to position [3426, 0]
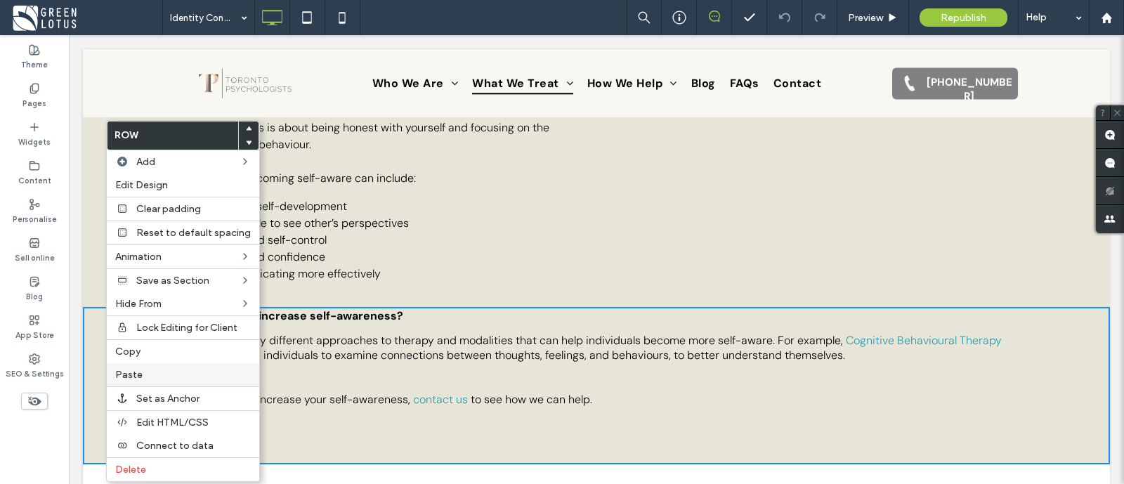
click at [183, 374] on label "Paste" at bounding box center [183, 375] width 136 height 12
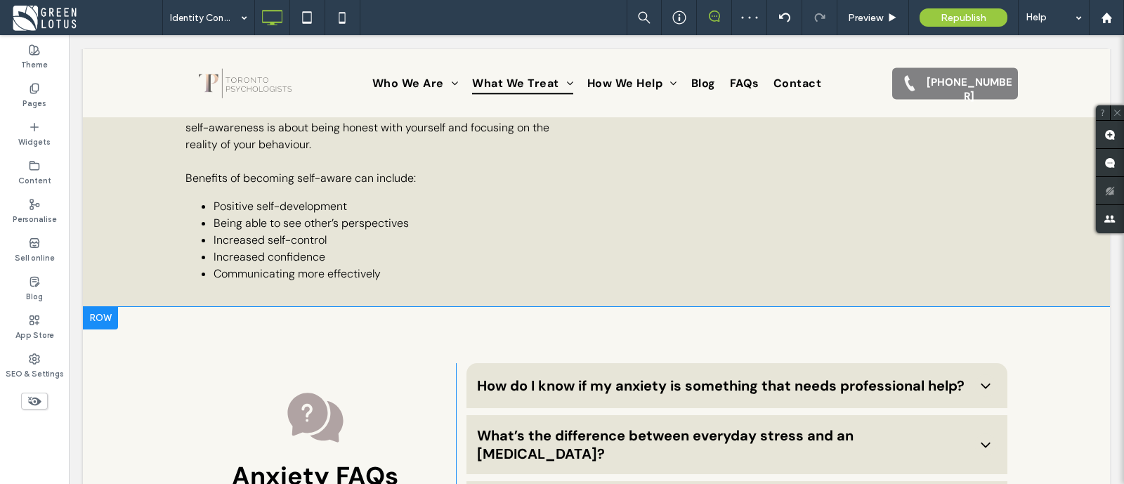
click at [98, 307] on div at bounding box center [100, 318] width 35 height 22
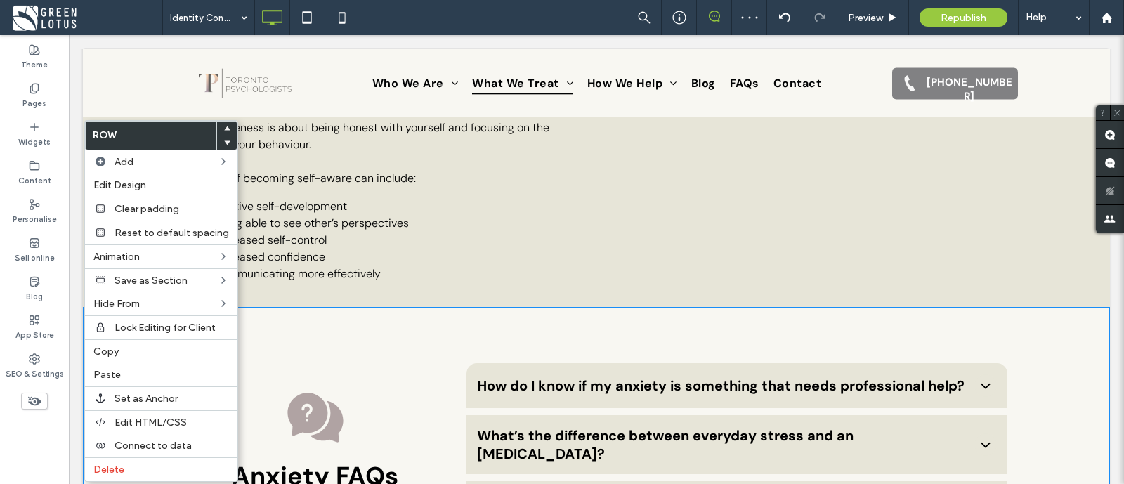
click at [219, 138] on div at bounding box center [227, 143] width 20 height 14
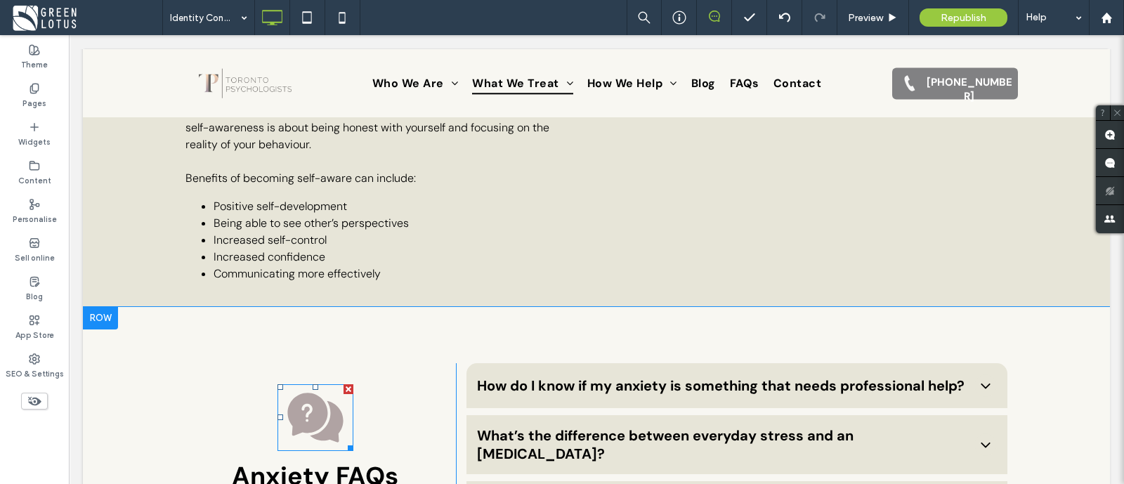
scroll to position [3514, 0]
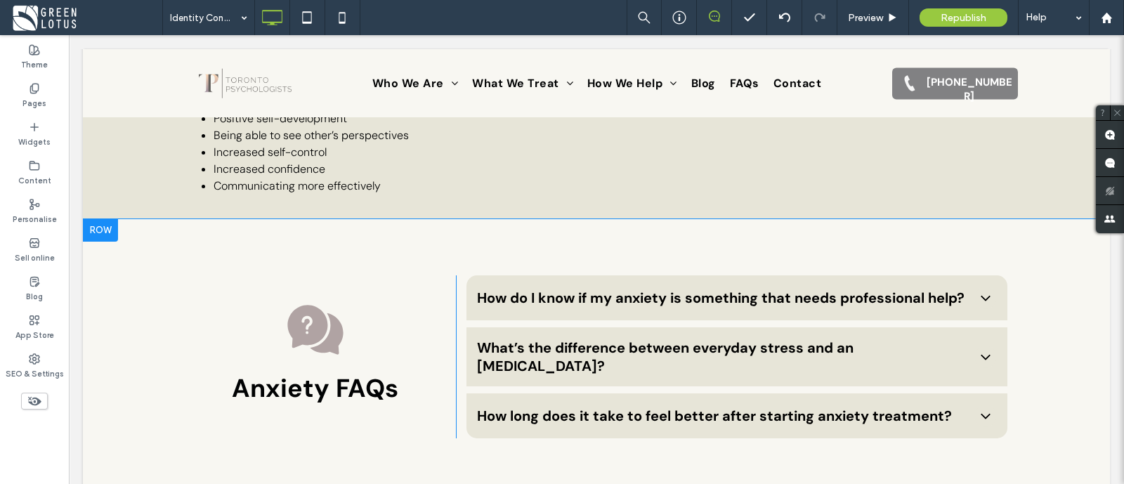
click at [99, 219] on div at bounding box center [100, 230] width 35 height 22
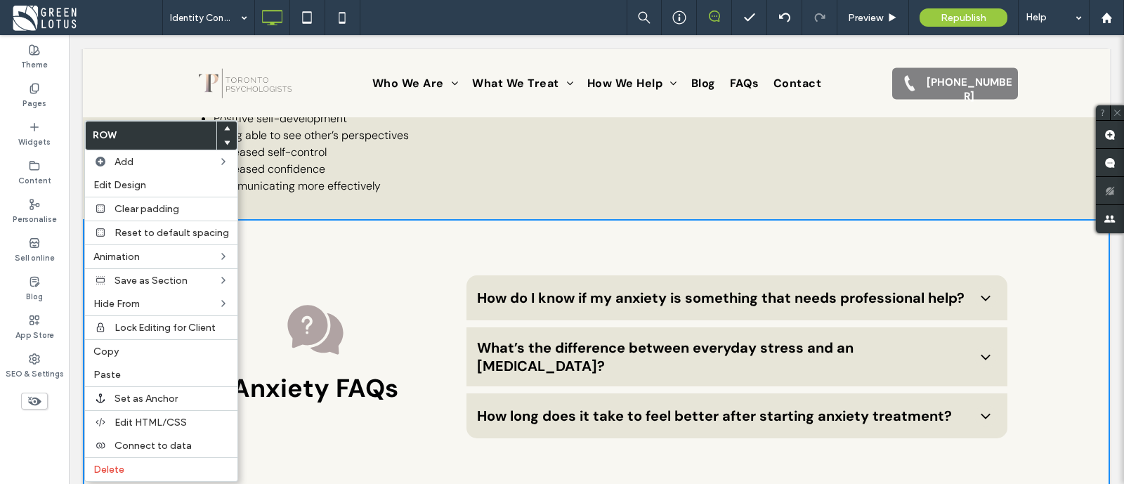
click at [225, 143] on icon at bounding box center [227, 143] width 6 height 6
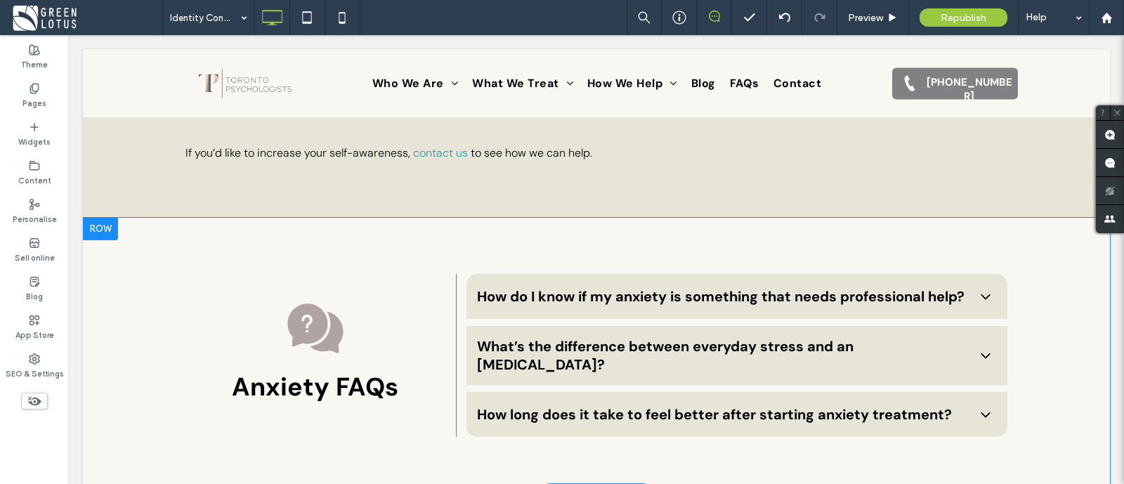
scroll to position [3689, 0]
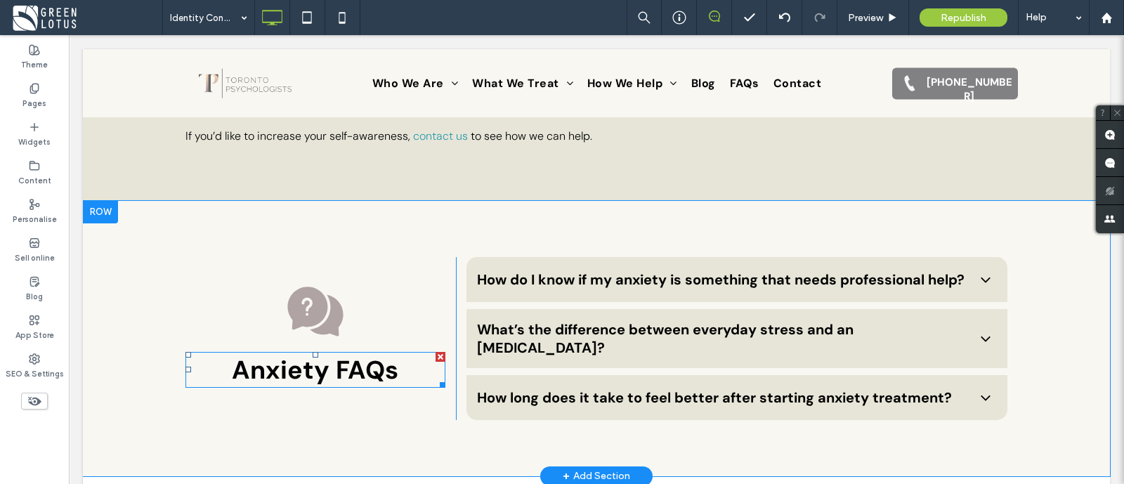
click at [338, 353] on span "Anxiety FAQs" at bounding box center [315, 369] width 167 height 33
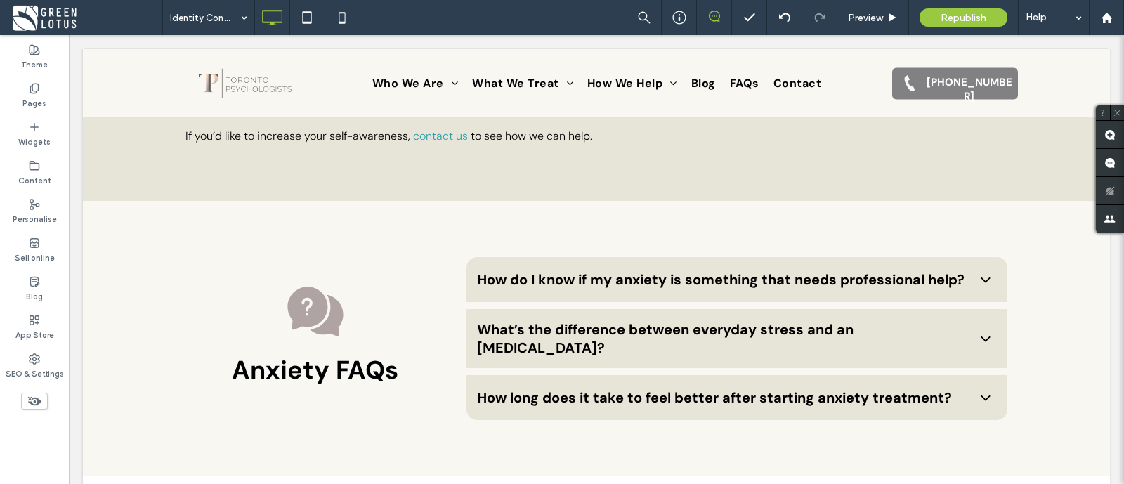
click at [304, 353] on span "Anxiety FAQs" at bounding box center [315, 369] width 167 height 33
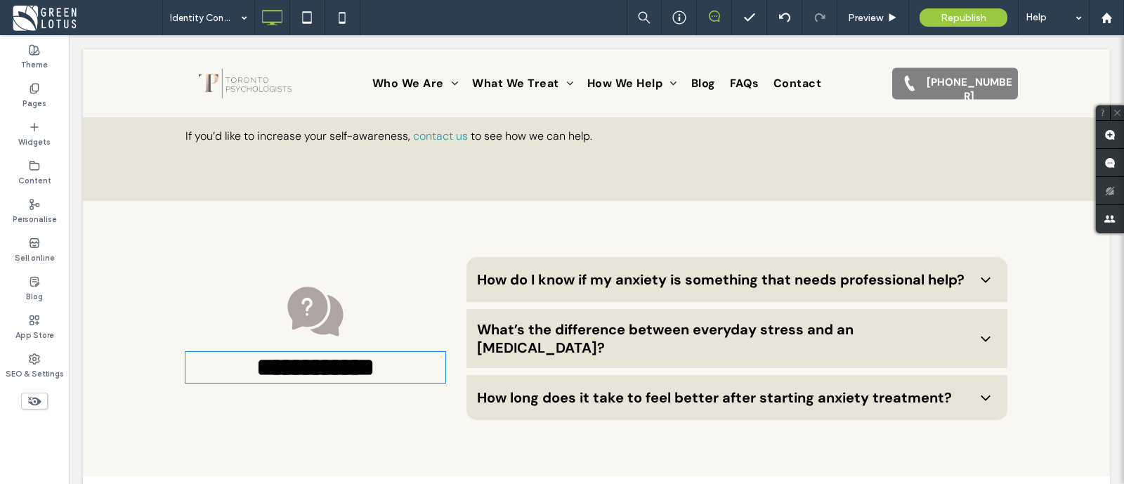
click at [320, 355] on span "**********" at bounding box center [315, 367] width 118 height 25
click at [316, 355] on span "**********" at bounding box center [315, 367] width 118 height 25
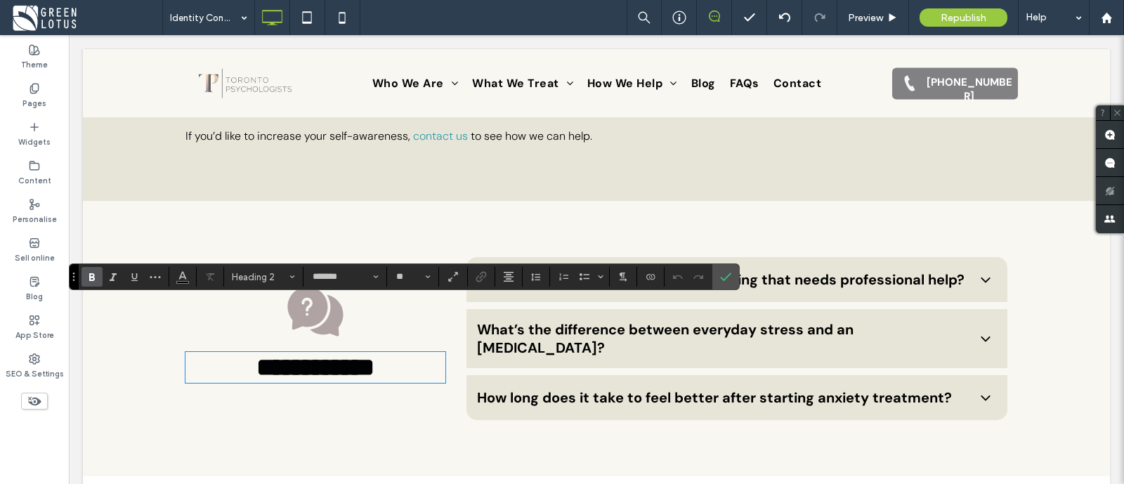
type input "*******"
drag, startPoint x: 316, startPoint y: 322, endPoint x: 224, endPoint y: 323, distance: 92.1
click at [224, 353] on h2 "**********" at bounding box center [316, 367] width 260 height 28
type input "**"
click at [308, 355] on strong "**********" at bounding box center [290, 367] width 187 height 25
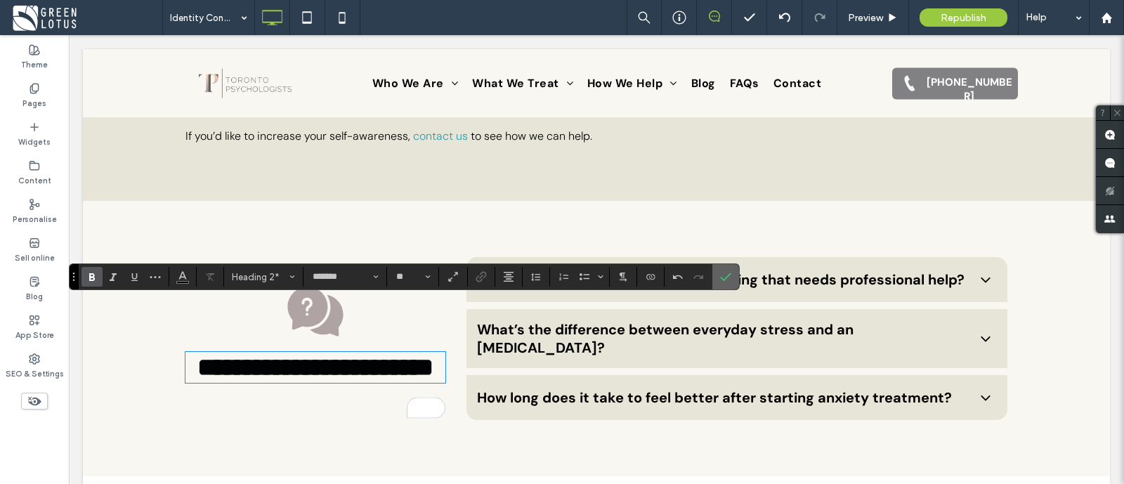
click at [732, 271] on label "Confirm" at bounding box center [725, 276] width 21 height 25
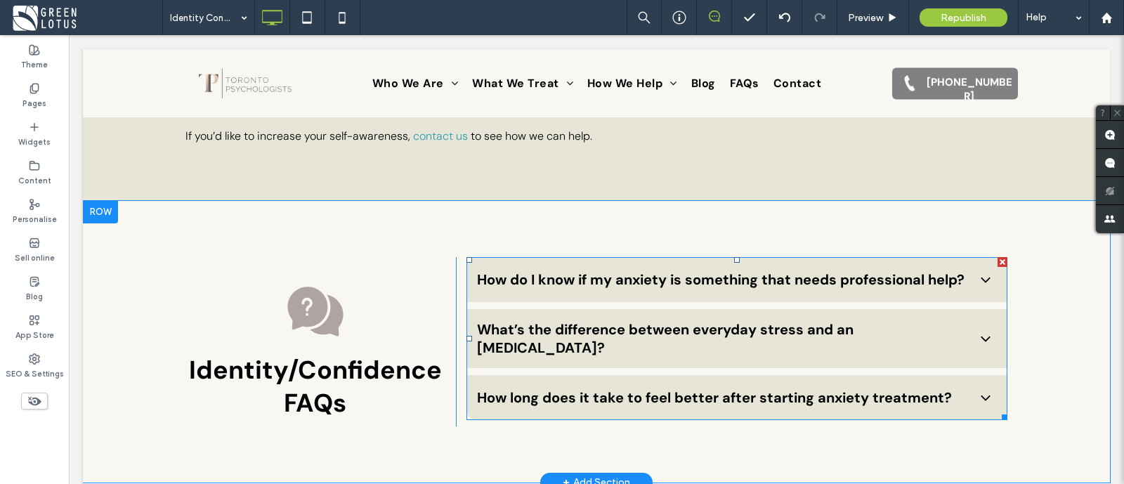
click at [665, 257] on ul "How do I know if my anxiety is something that needs professional help? It is no…" at bounding box center [737, 338] width 541 height 163
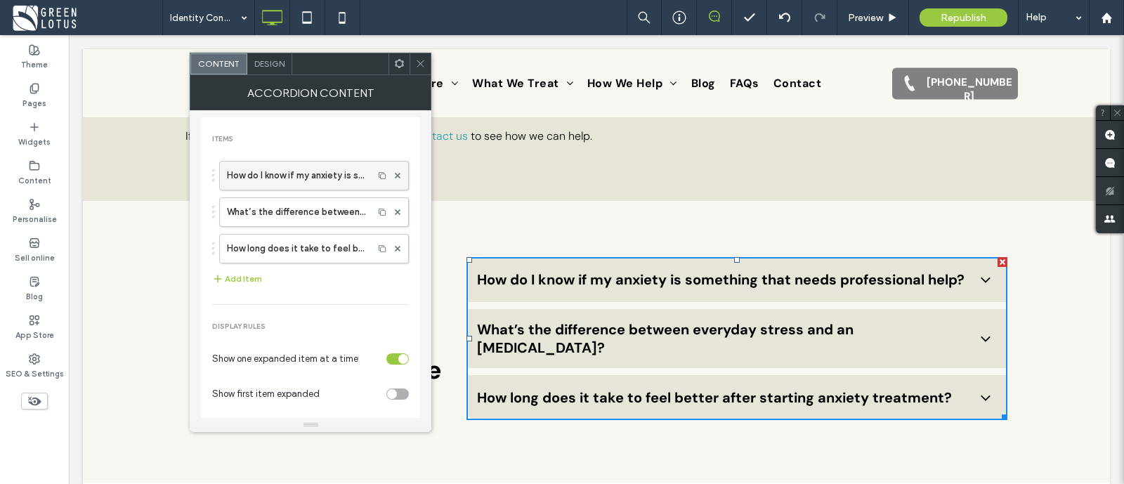
click at [257, 185] on label "How do I know if my anxiety is something that needs professional help?" at bounding box center [296, 176] width 139 height 28
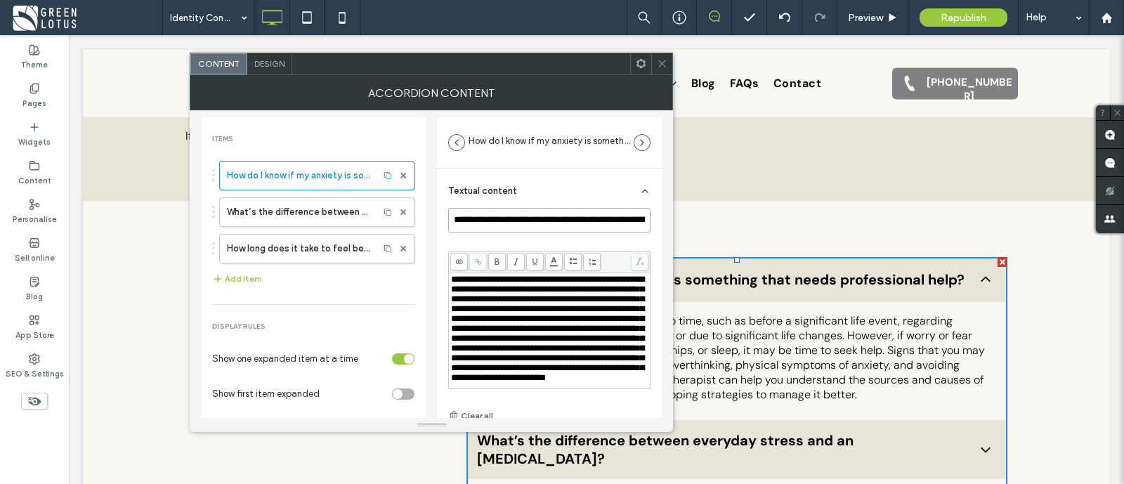
click at [564, 220] on input "**********" at bounding box center [549, 220] width 202 height 25
paste input
click at [496, 306] on span "**********" at bounding box center [547, 329] width 193 height 108
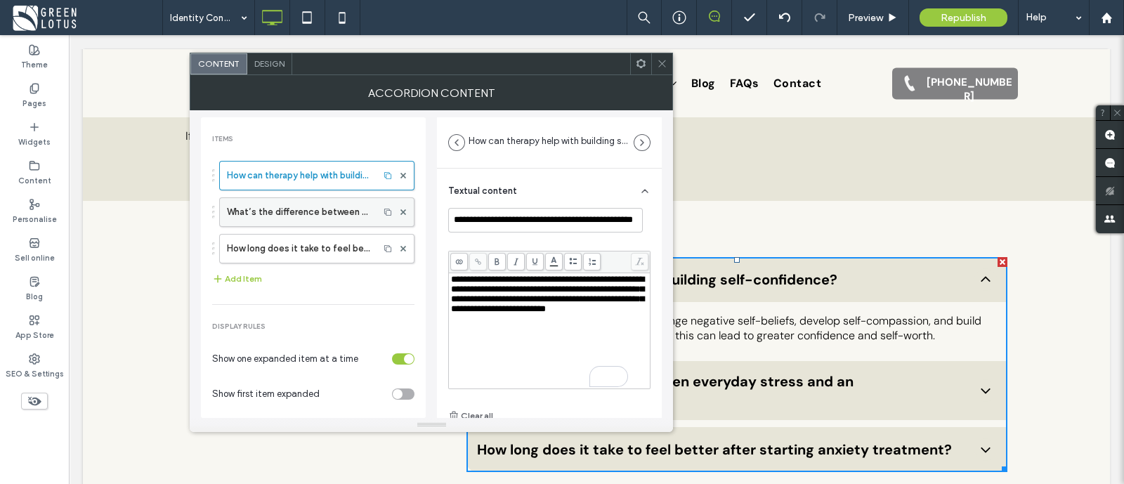
click at [297, 209] on label "What’s the difference between everyday stress and an anxiety disorder?" at bounding box center [299, 212] width 145 height 28
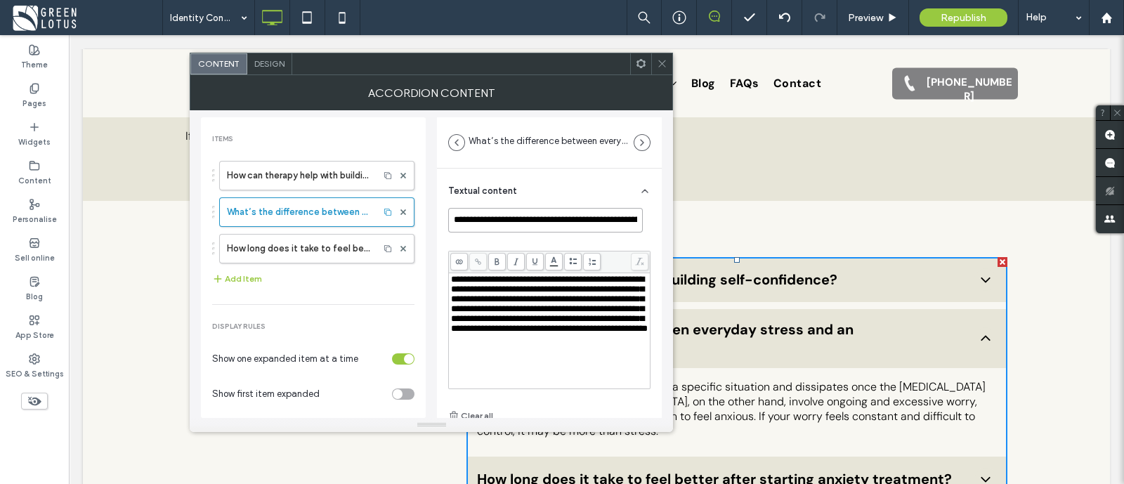
click at [495, 216] on input "**********" at bounding box center [545, 220] width 195 height 25
paste input
type input "**********"
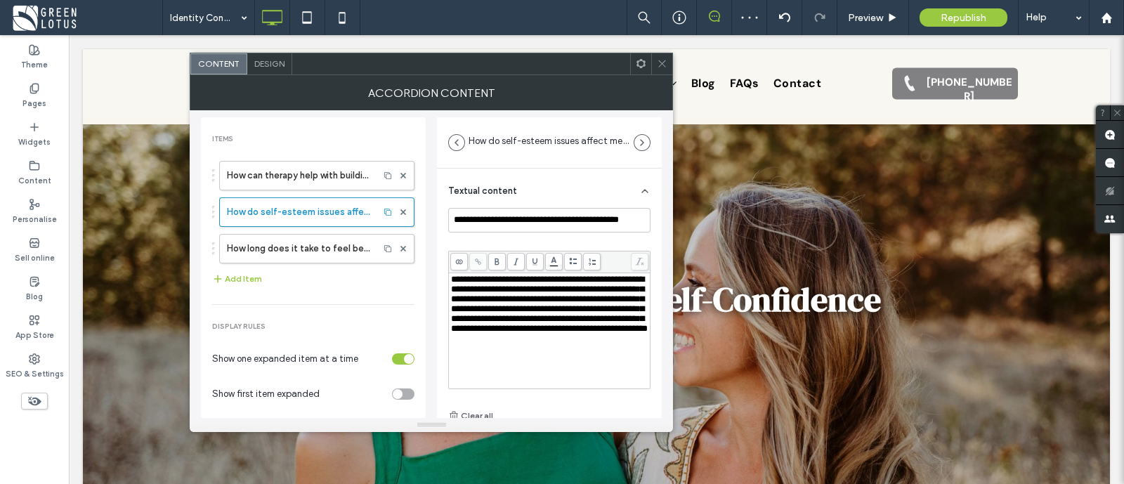
click at [475, 294] on span "**********" at bounding box center [549, 304] width 197 height 58
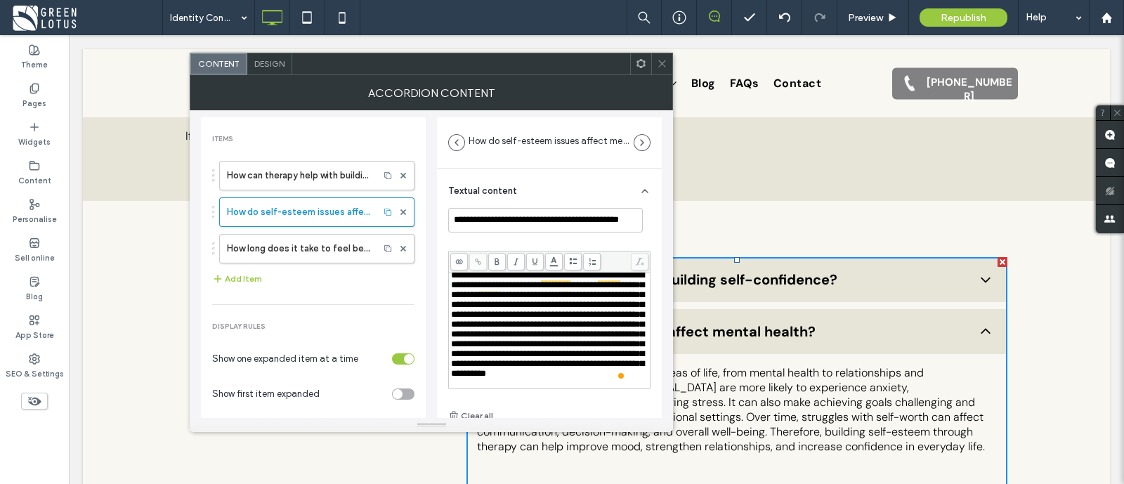
scroll to position [70, 0]
click at [309, 242] on label "How long does it take to feel better after starting anxiety treatment?" at bounding box center [299, 249] width 145 height 28
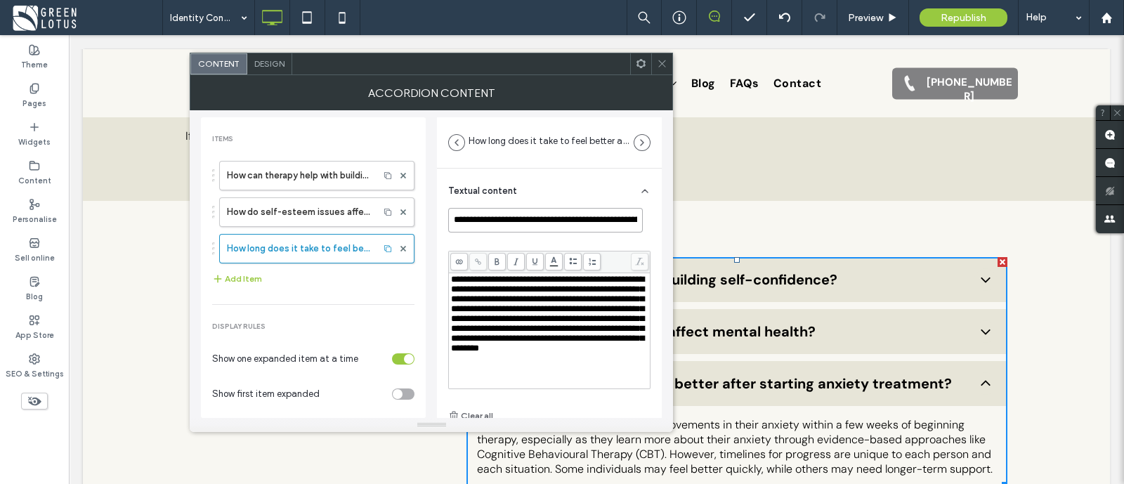
click at [522, 219] on input "**********" at bounding box center [545, 220] width 195 height 25
paste input
type input "**********"
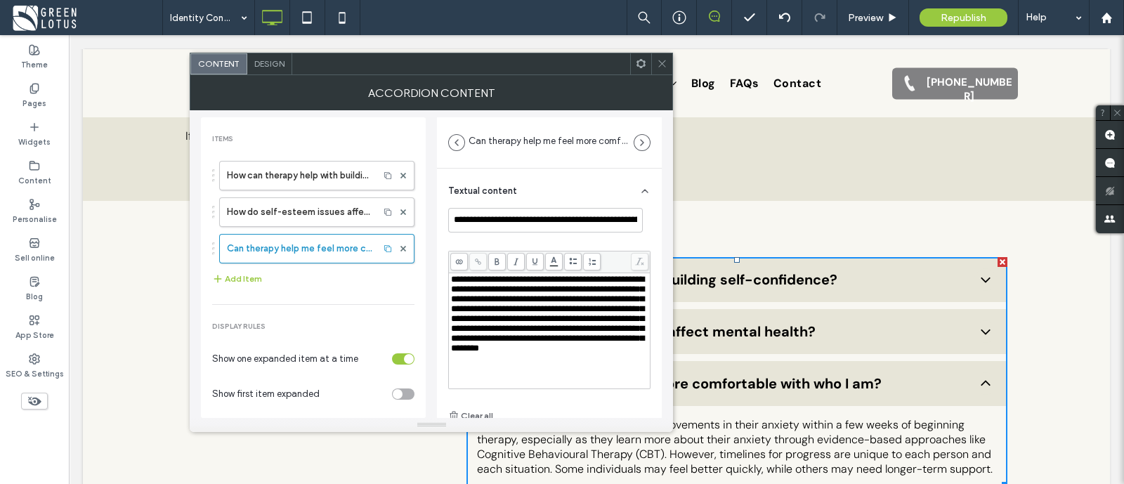
click at [501, 311] on span "**********" at bounding box center [547, 314] width 193 height 78
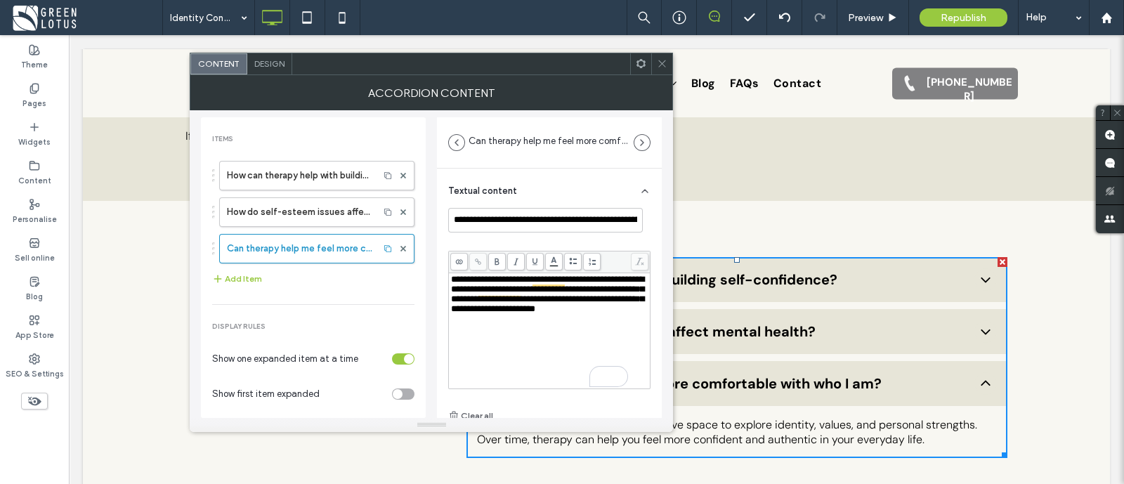
click at [666, 63] on icon at bounding box center [662, 63] width 11 height 11
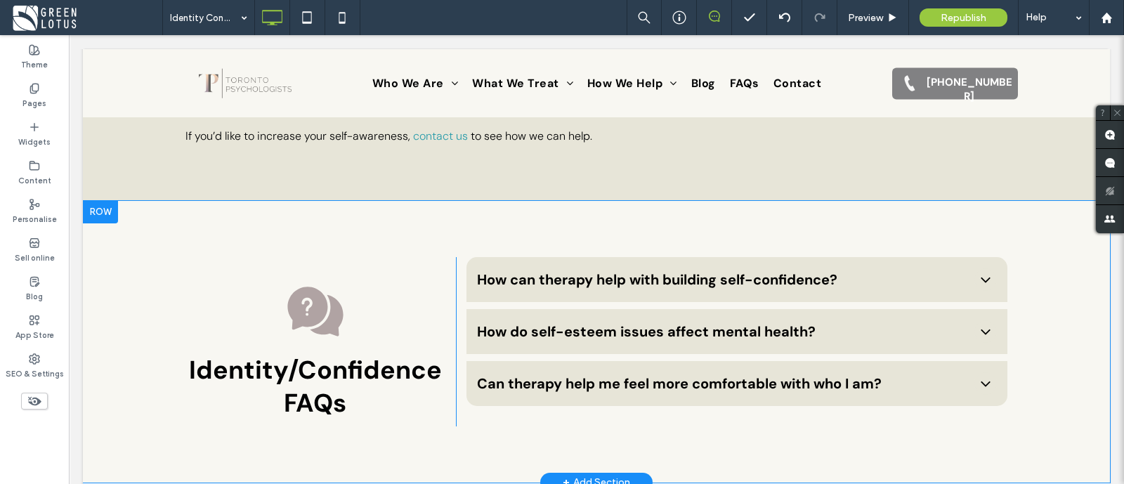
click at [306, 257] on div "Identity/Confidence FAQs Click To Paste Click To Paste" at bounding box center [315, 341] width 281 height 169
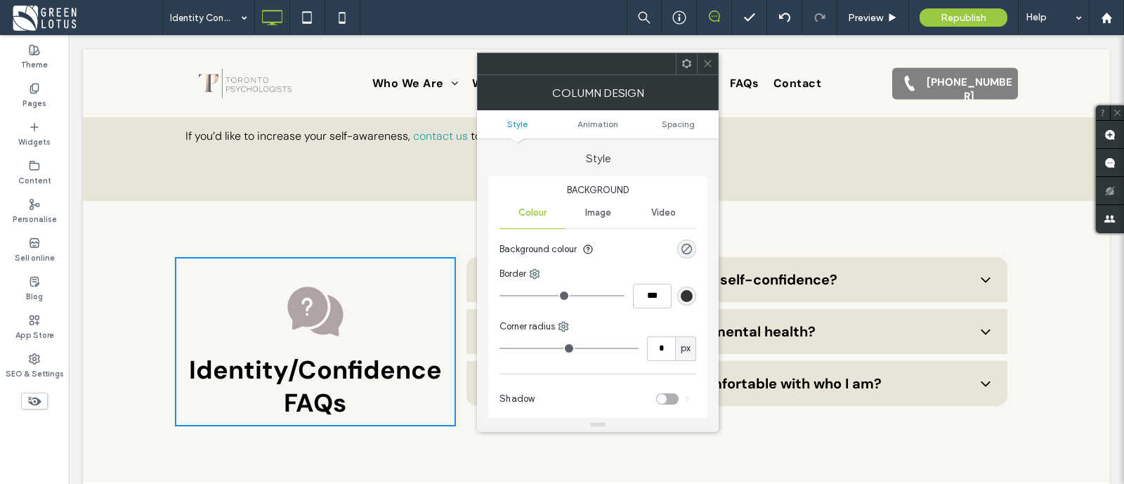
click at [706, 65] on icon at bounding box center [708, 63] width 11 height 11
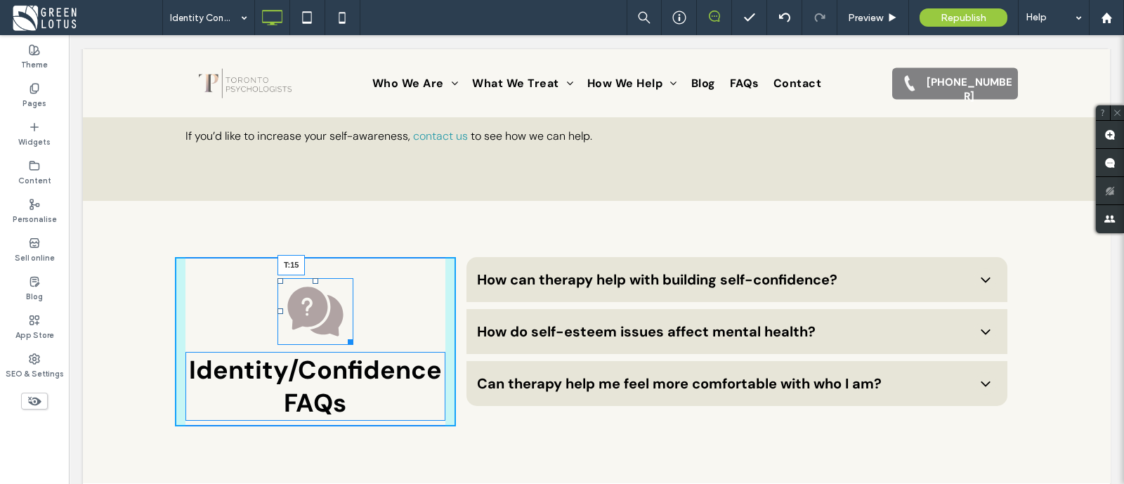
drag, startPoint x: 307, startPoint y: 230, endPoint x: 309, endPoint y: 216, distance: 14.2
click at [313, 278] on div at bounding box center [316, 281] width 6 height 6
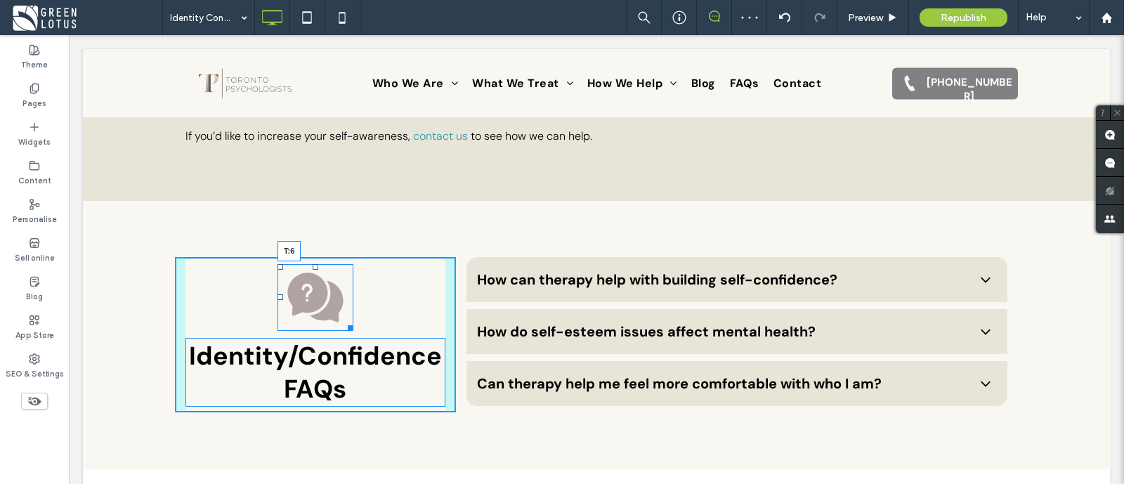
click at [313, 264] on div at bounding box center [316, 267] width 6 height 6
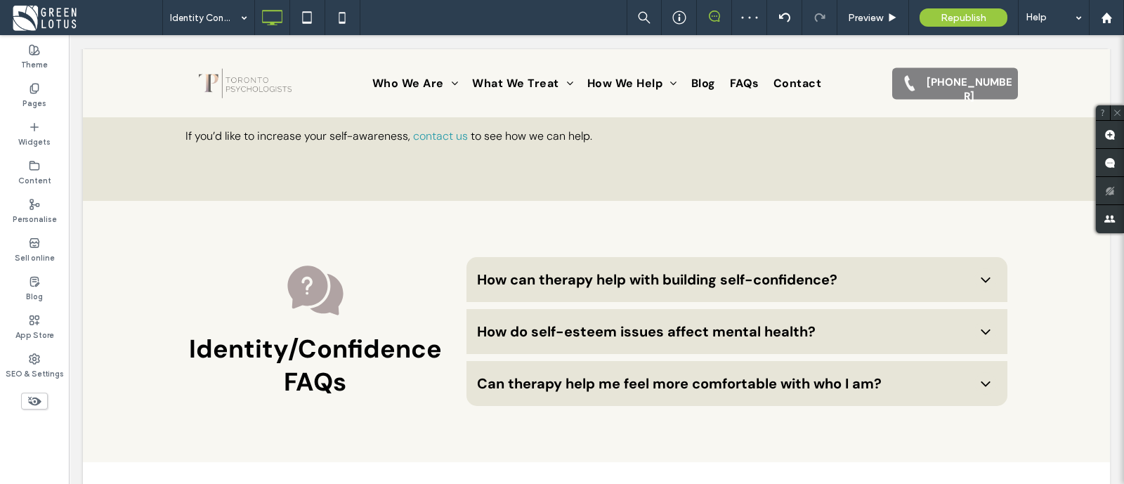
click at [308, 205] on div at bounding box center [562, 242] width 1124 height 484
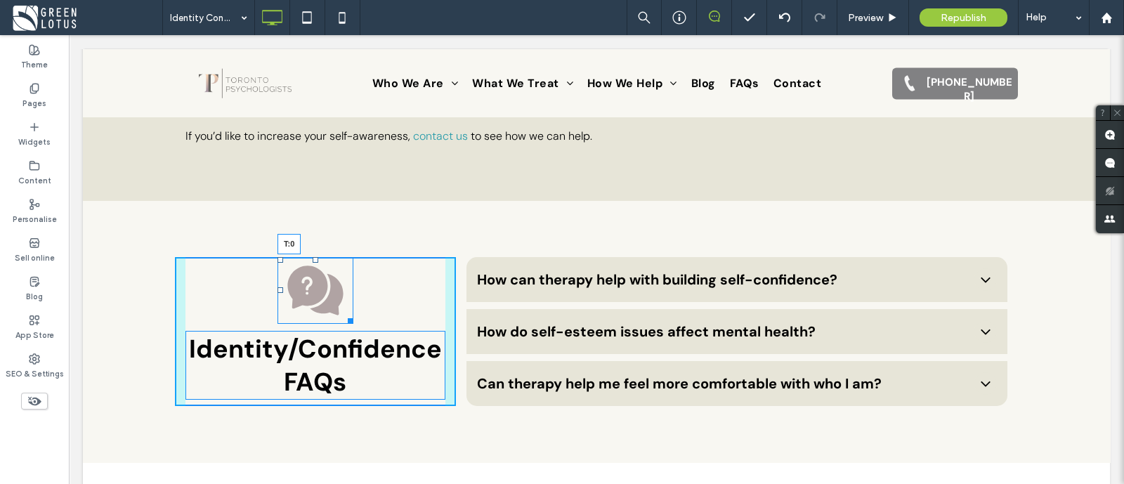
click at [311, 257] on div "T:0" at bounding box center [316, 290] width 76 height 67
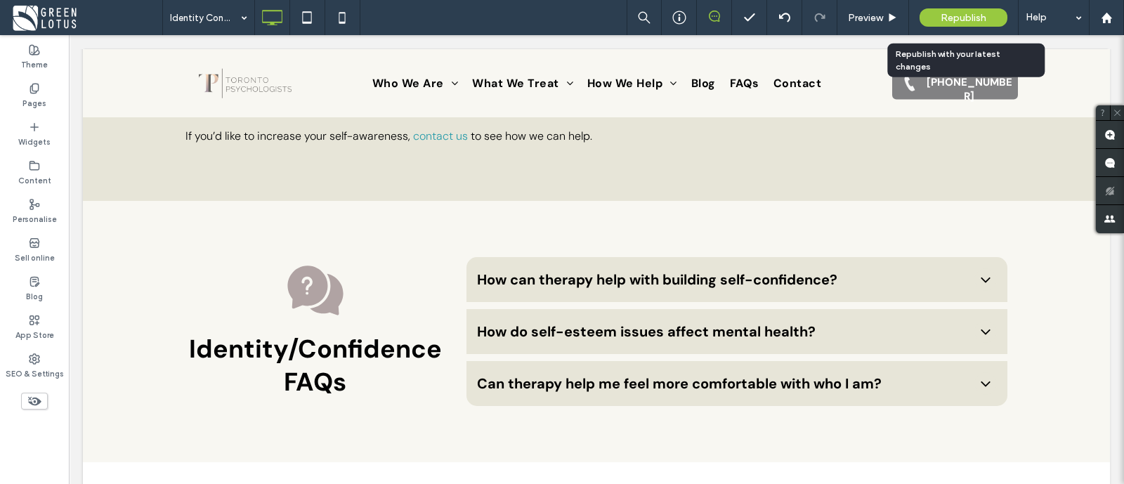
click at [968, 20] on span "Republish" at bounding box center [964, 18] width 46 height 12
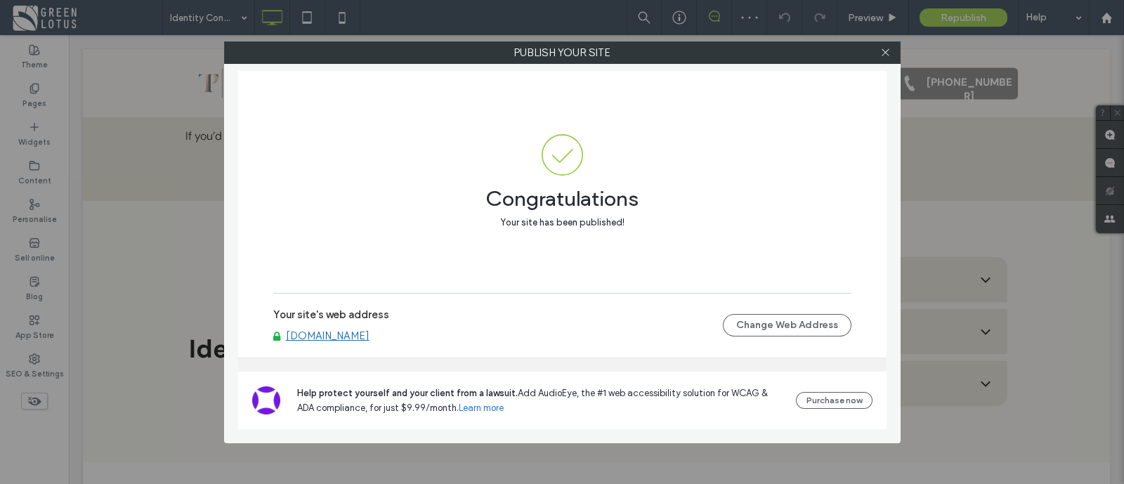
click at [370, 336] on link "[DOMAIN_NAME]" at bounding box center [328, 336] width 84 height 13
